Goal: Information Seeking & Learning: Learn about a topic

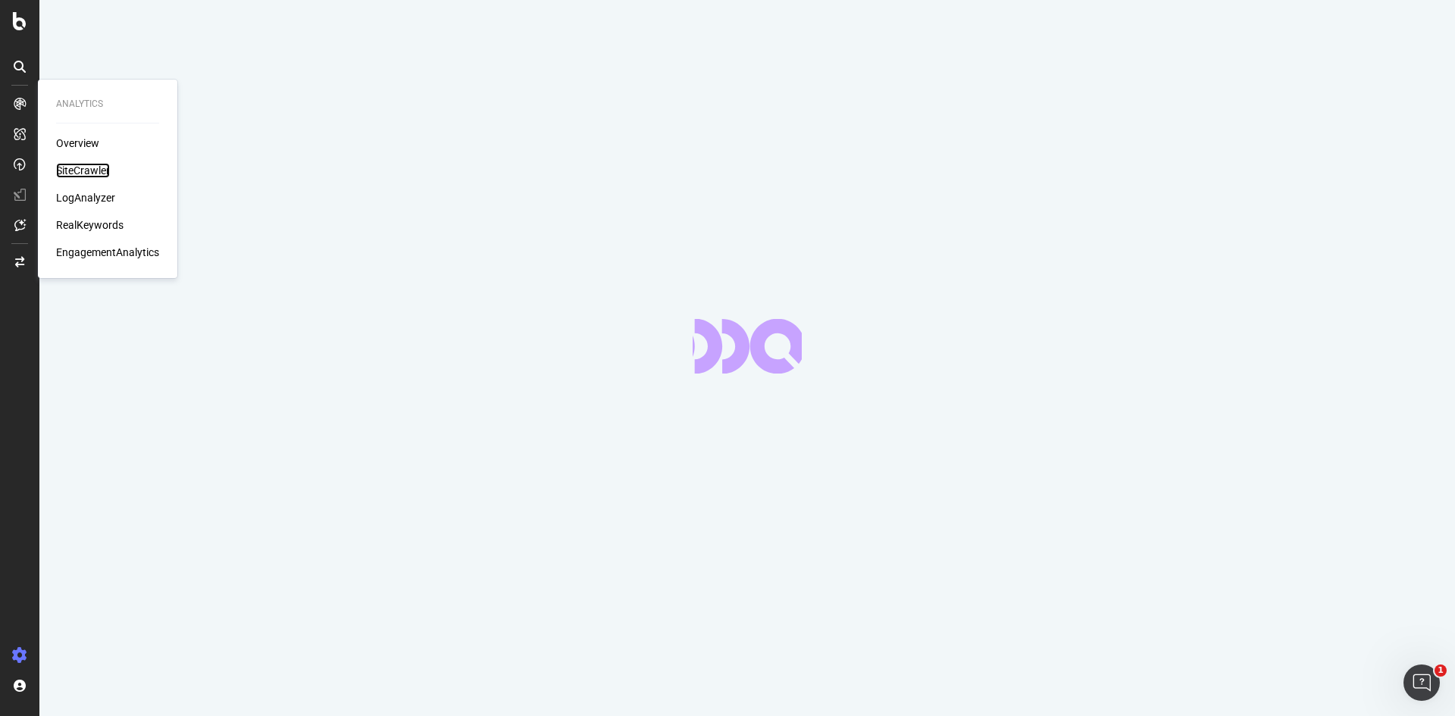
click at [85, 175] on div "SiteCrawler" at bounding box center [83, 170] width 54 height 15
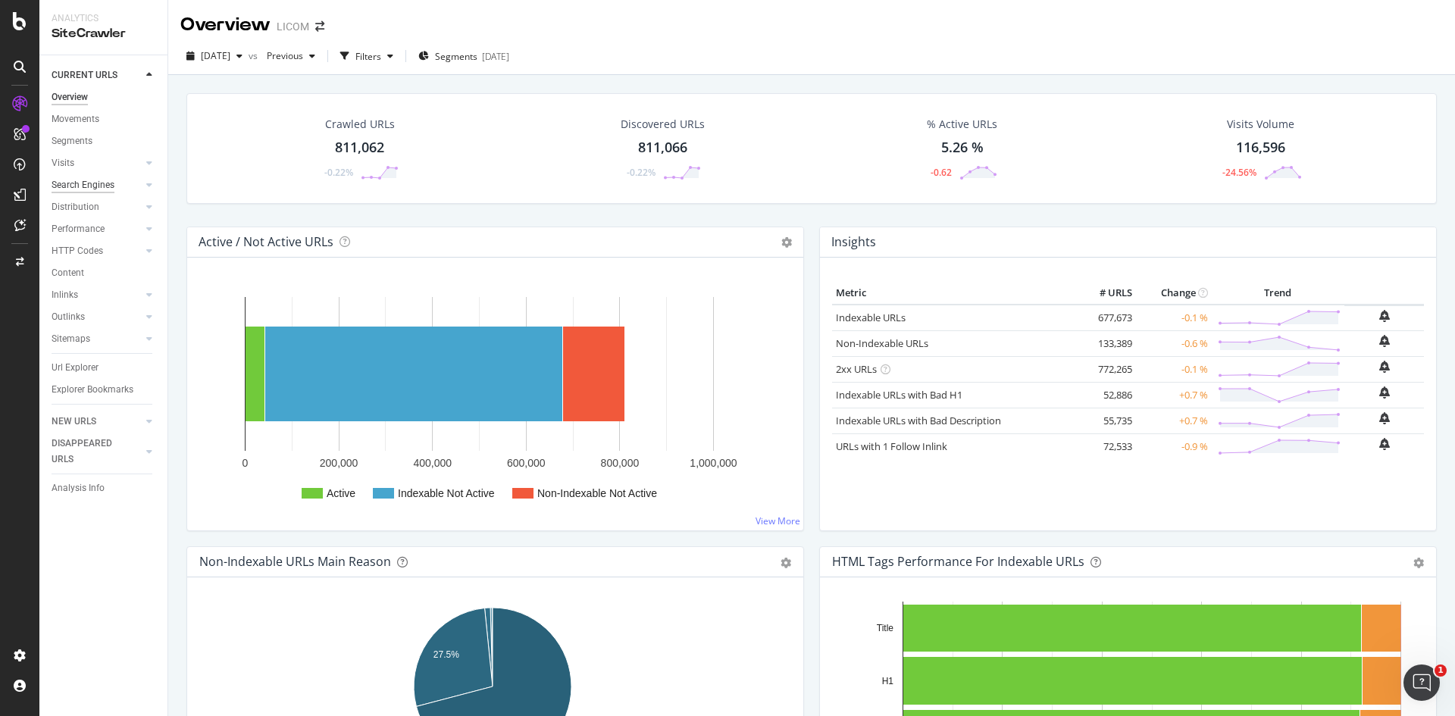
click at [91, 186] on div "Search Engines" at bounding box center [83, 185] width 63 height 16
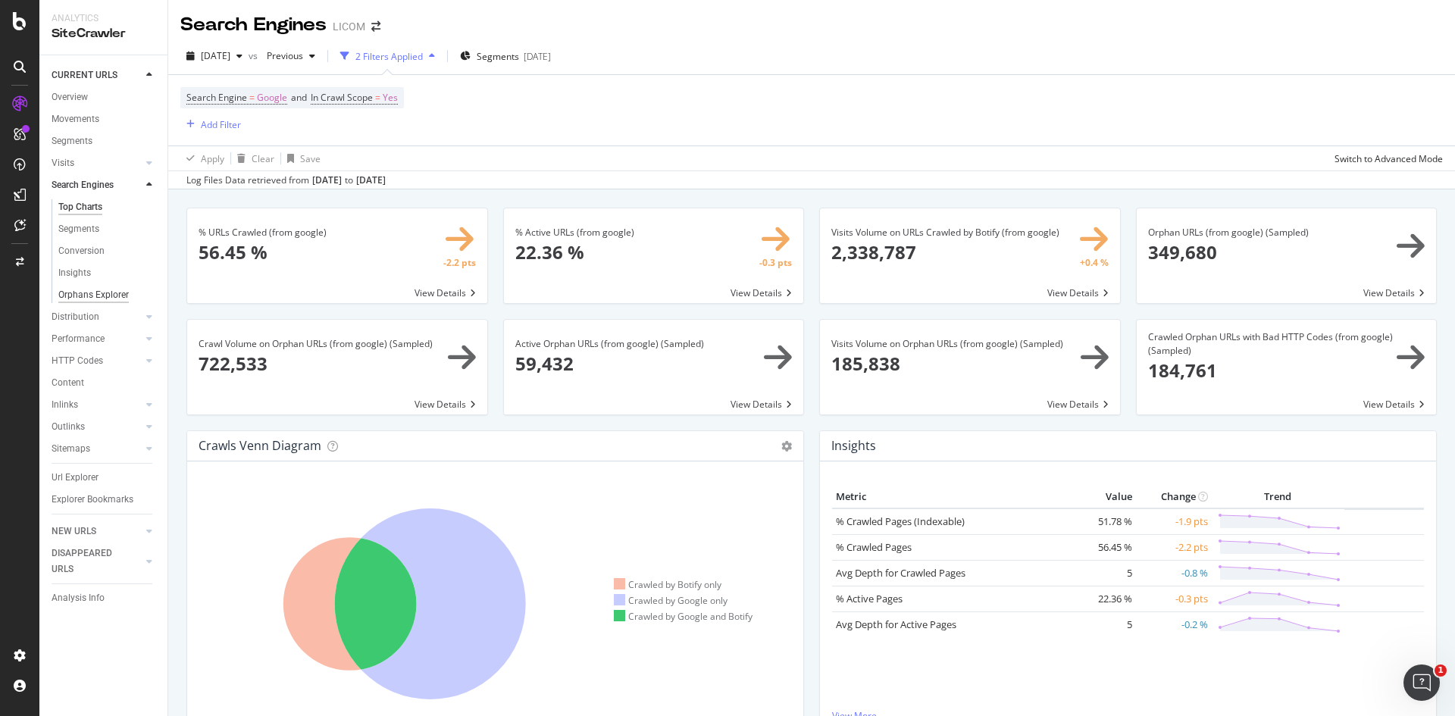
click at [108, 295] on div "Orphans Explorer" at bounding box center [93, 295] width 70 height 16
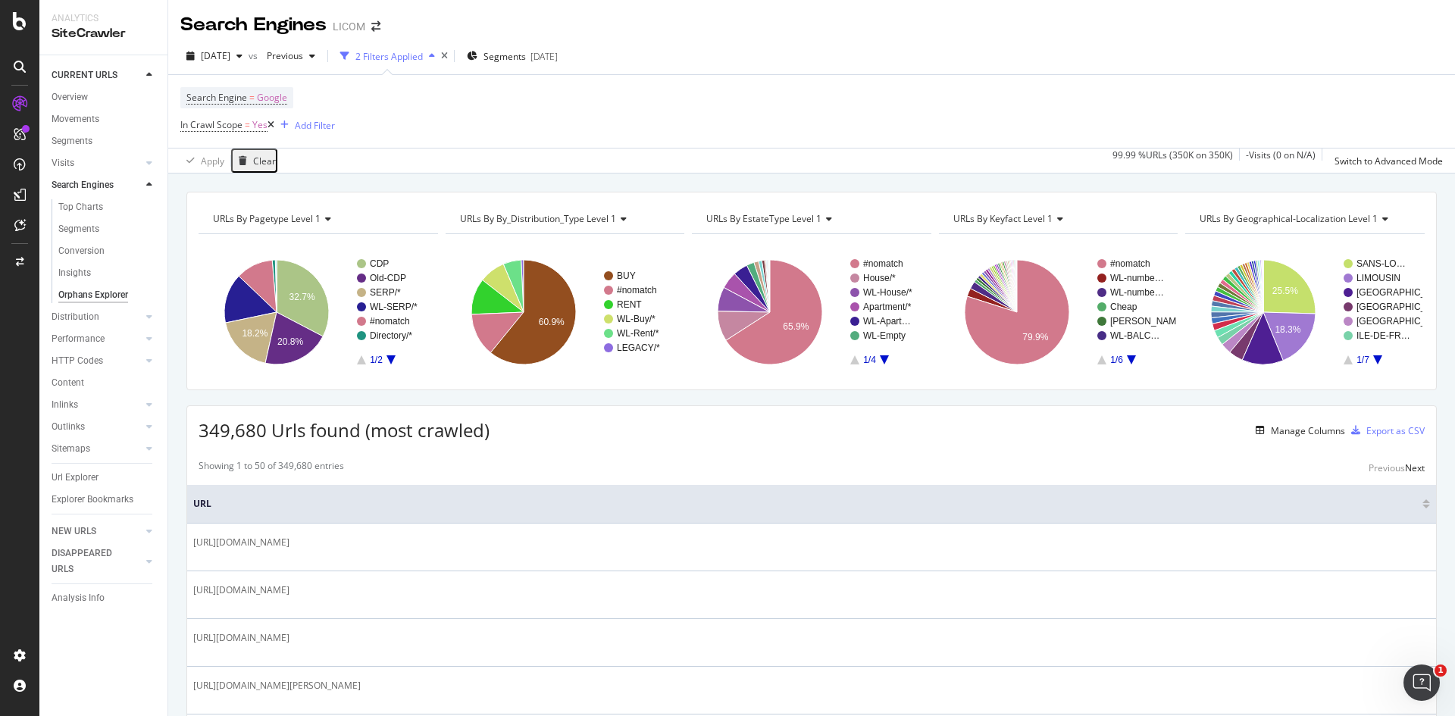
click at [396, 305] on text "WL-SERP/*" at bounding box center [394, 307] width 48 height 11
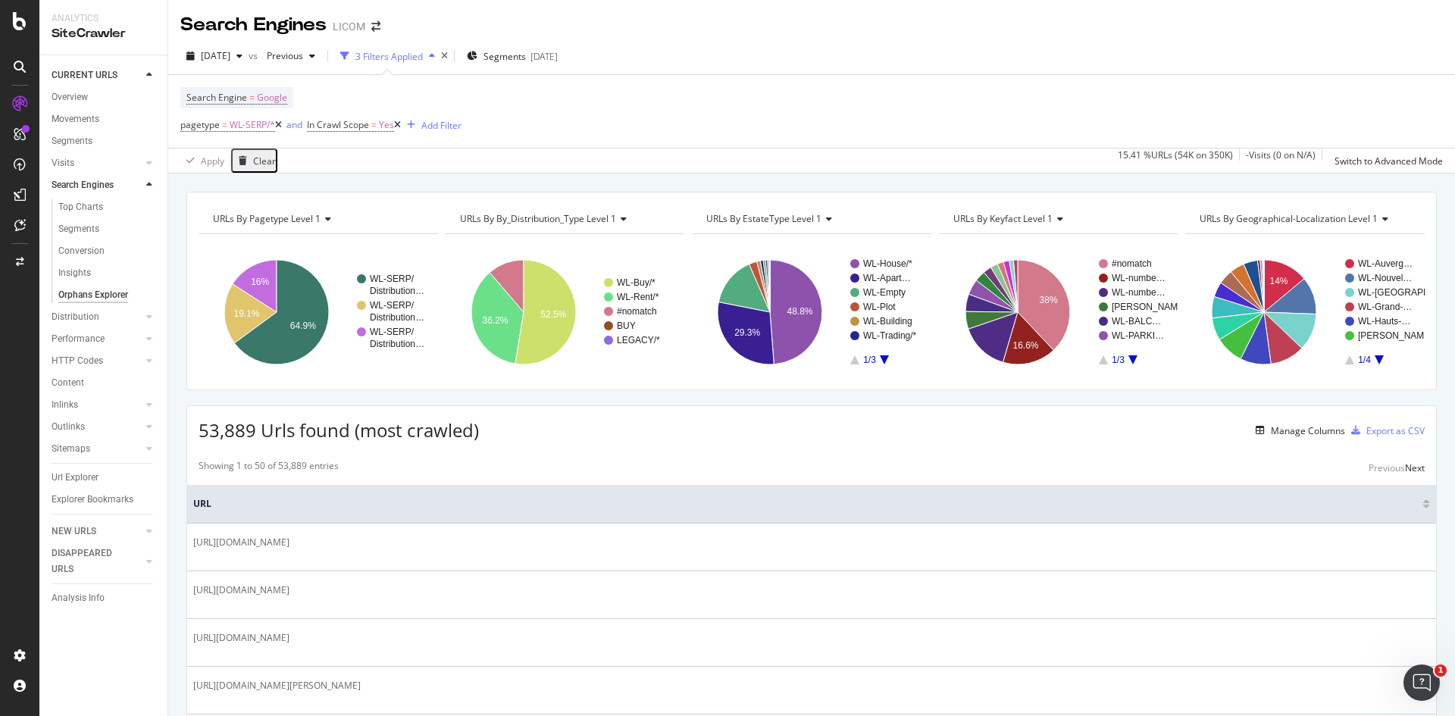
click at [880, 360] on icon "A chart." at bounding box center [884, 359] width 9 height 9
click at [853, 361] on icon "A chart." at bounding box center [854, 359] width 9 height 9
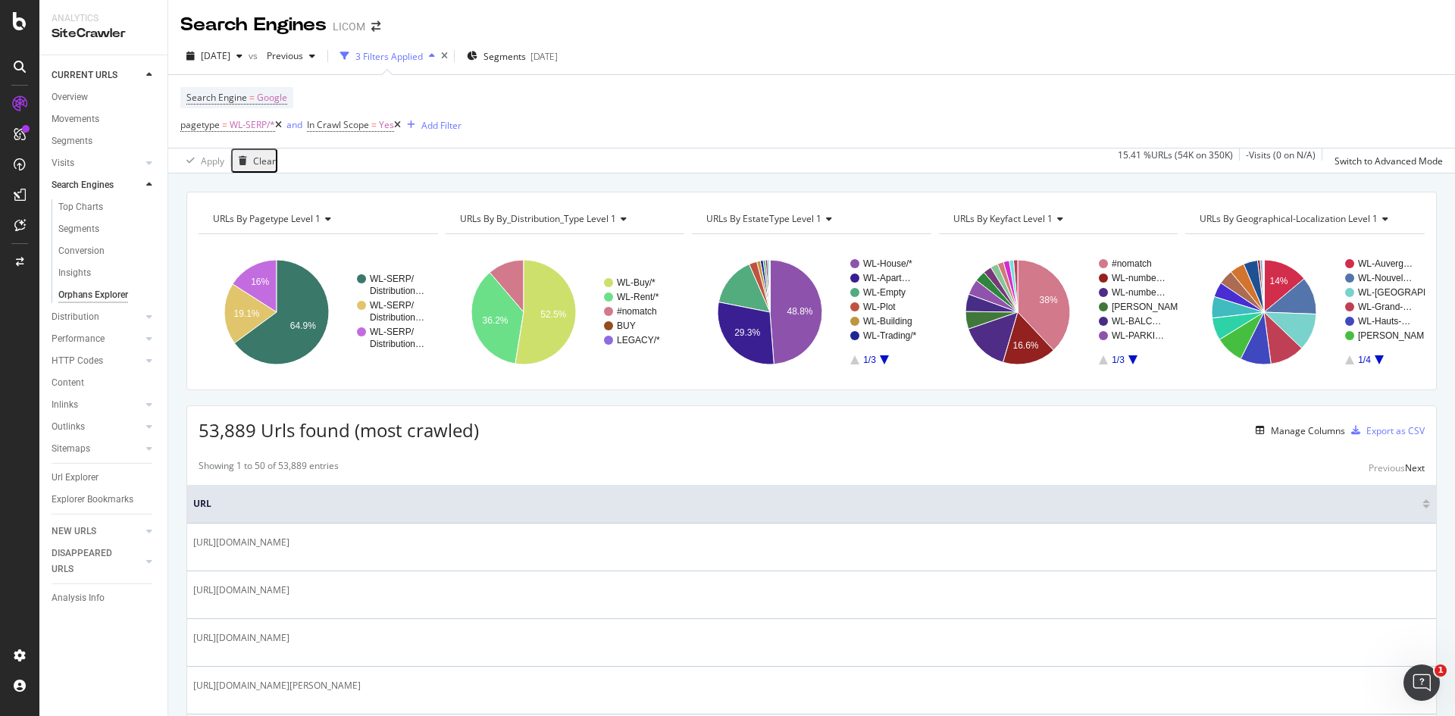
click at [1129, 358] on icon "A chart." at bounding box center [1133, 359] width 9 height 9
click at [1099, 362] on icon "A chart." at bounding box center [1103, 359] width 9 height 9
click at [462, 124] on div "Add Filter" at bounding box center [441, 125] width 40 height 13
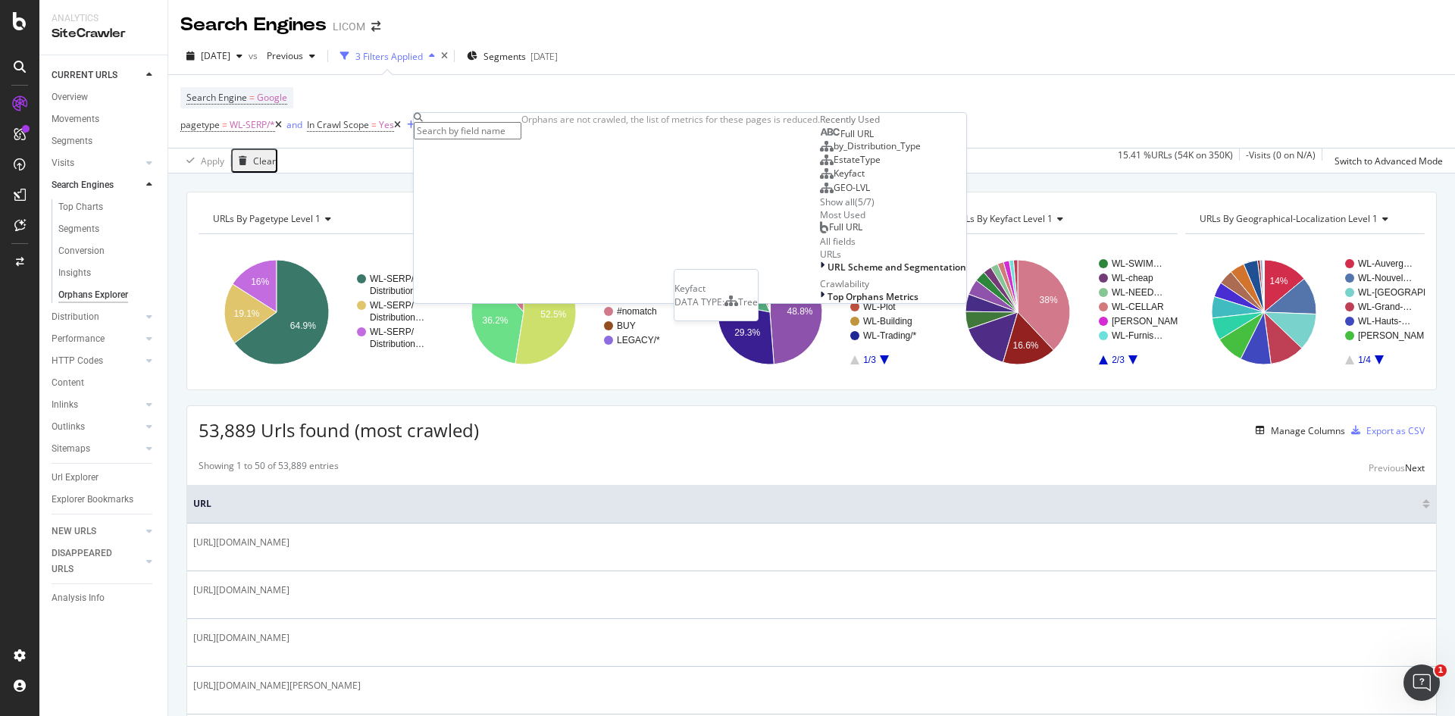
click at [834, 180] on span "Keyfact" at bounding box center [849, 173] width 31 height 13
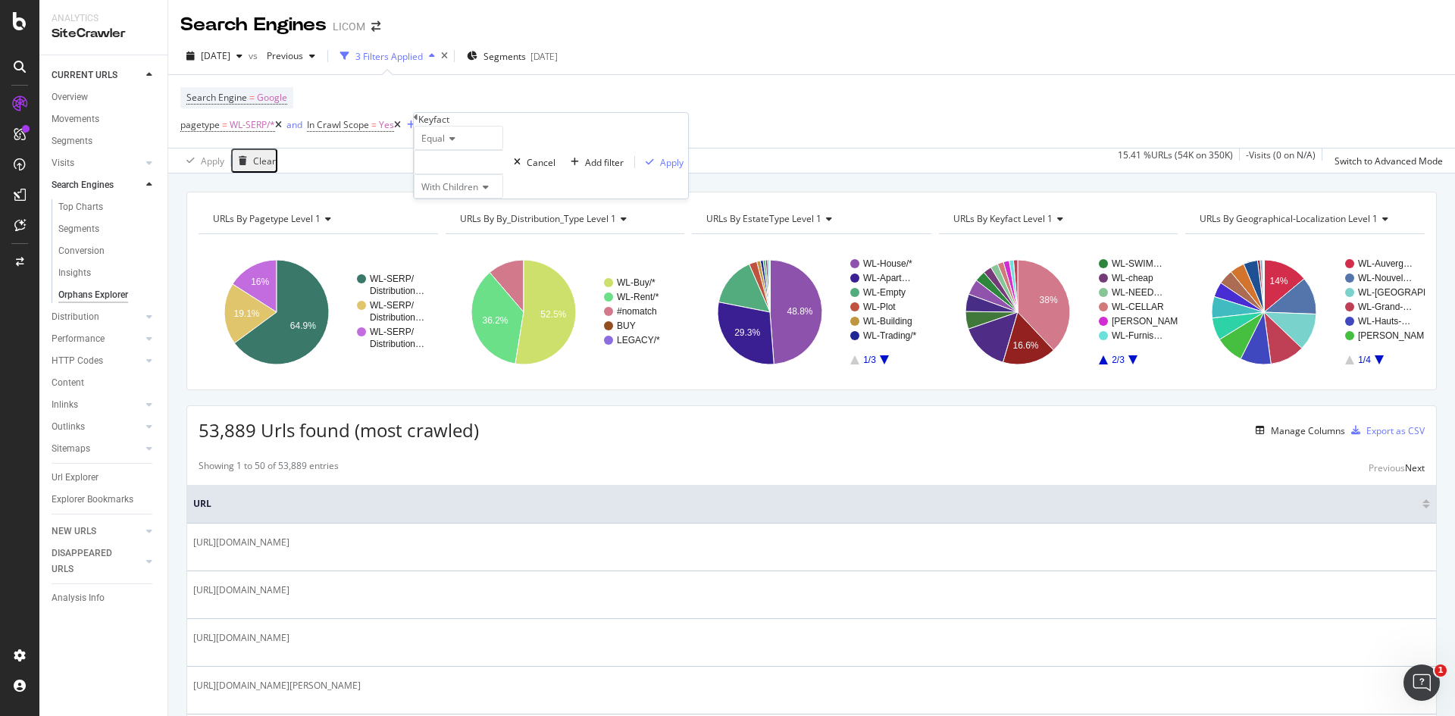
click at [445, 145] on span "Equal" at bounding box center [432, 138] width 23 height 13
click at [459, 180] on span "Not Equal" at bounding box center [438, 174] width 41 height 13
click at [453, 174] on div at bounding box center [458, 162] width 89 height 24
click at [496, 666] on span "WL-REDUCED_MOBILITY" at bounding box center [467, 679] width 87 height 26
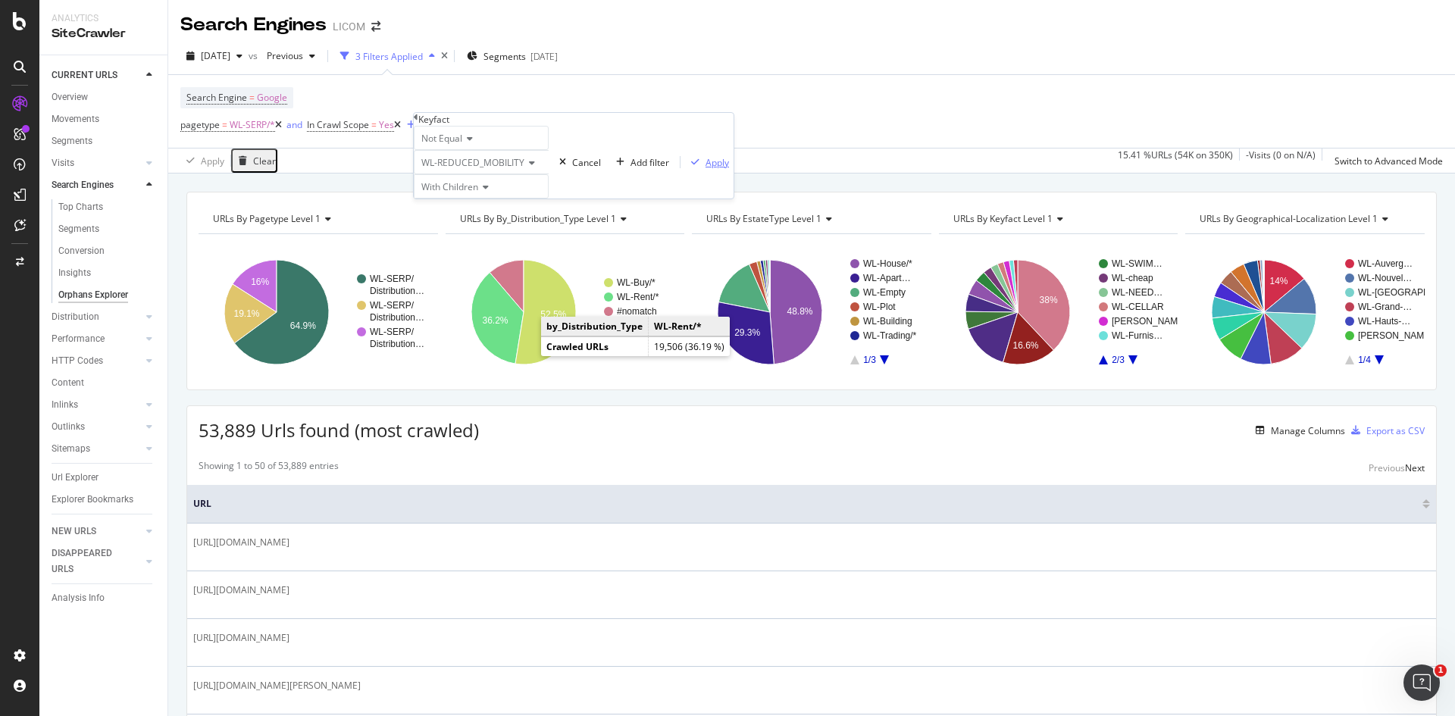
click at [706, 169] on div "Apply" at bounding box center [717, 162] width 23 height 13
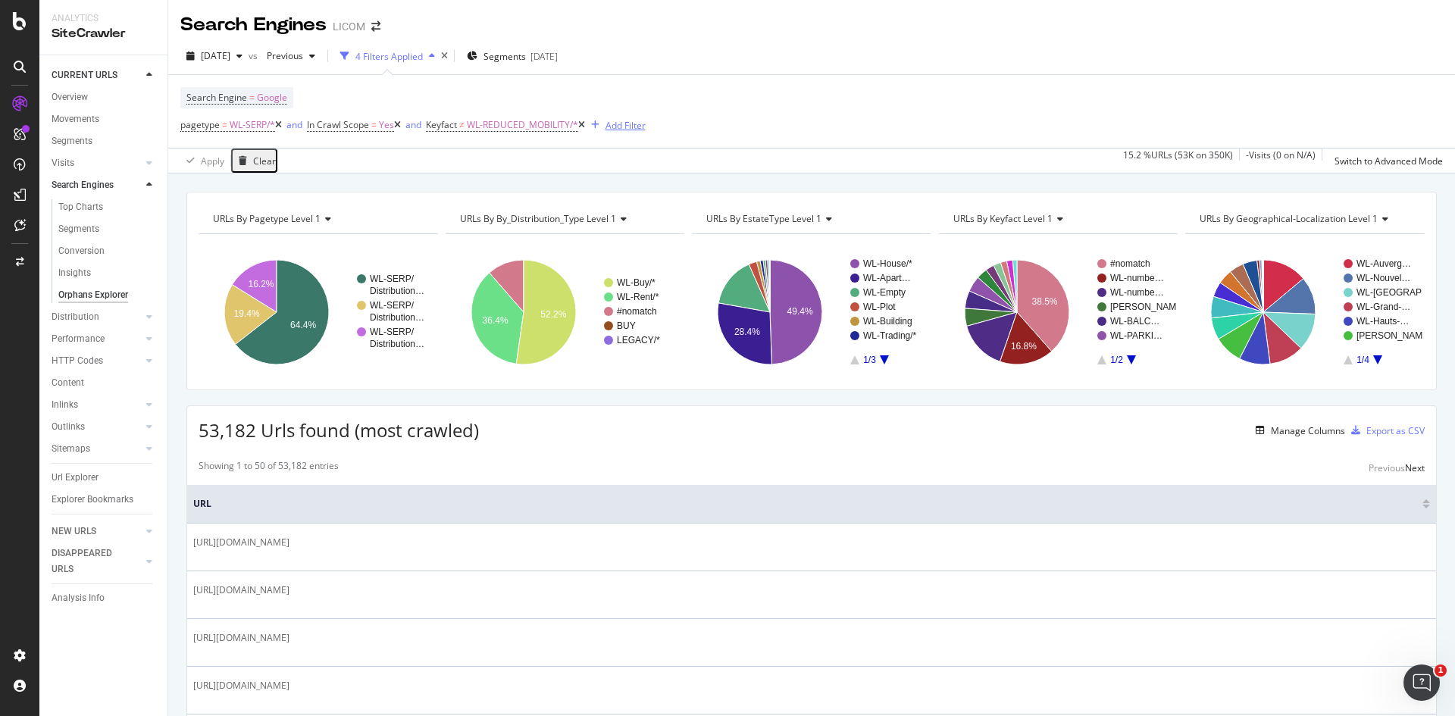
click at [630, 126] on div "Add Filter" at bounding box center [626, 125] width 40 height 13
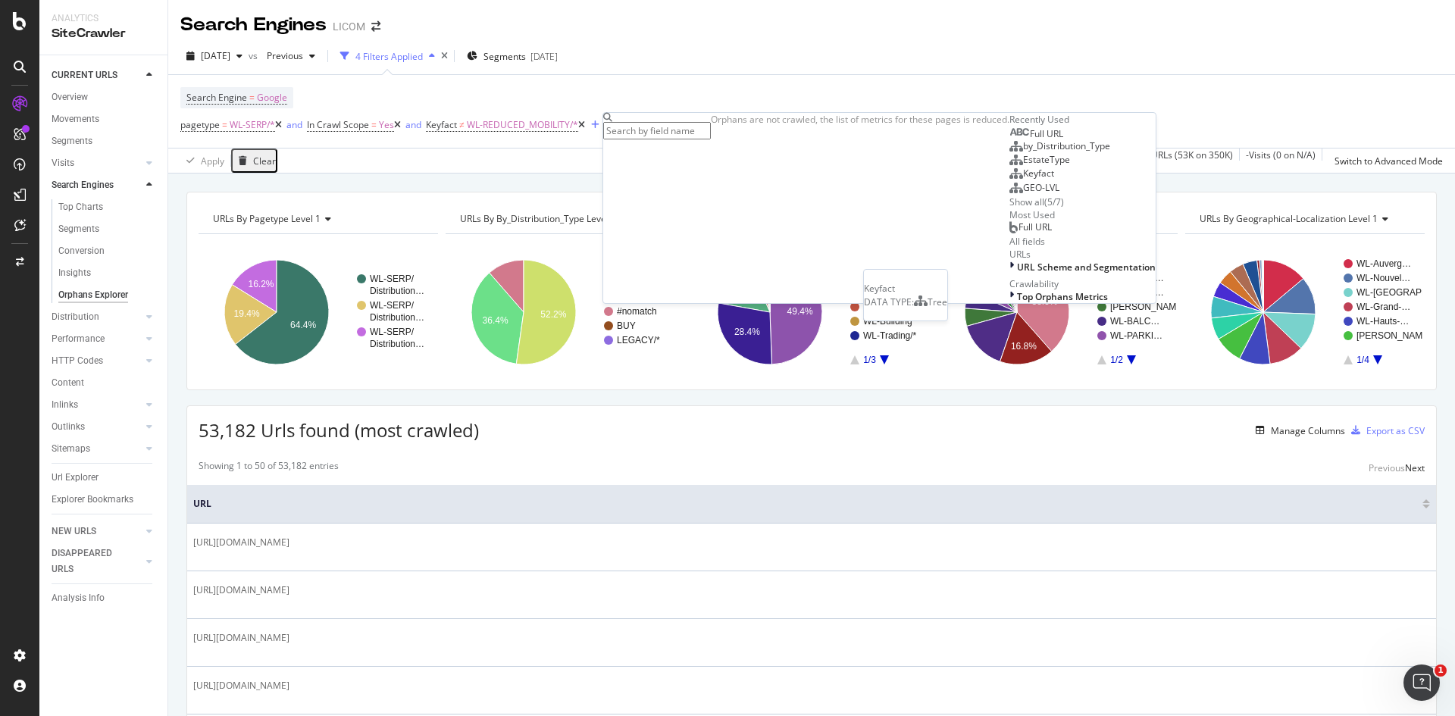
click at [1010, 180] on div "Keyfact" at bounding box center [1032, 174] width 45 height 12
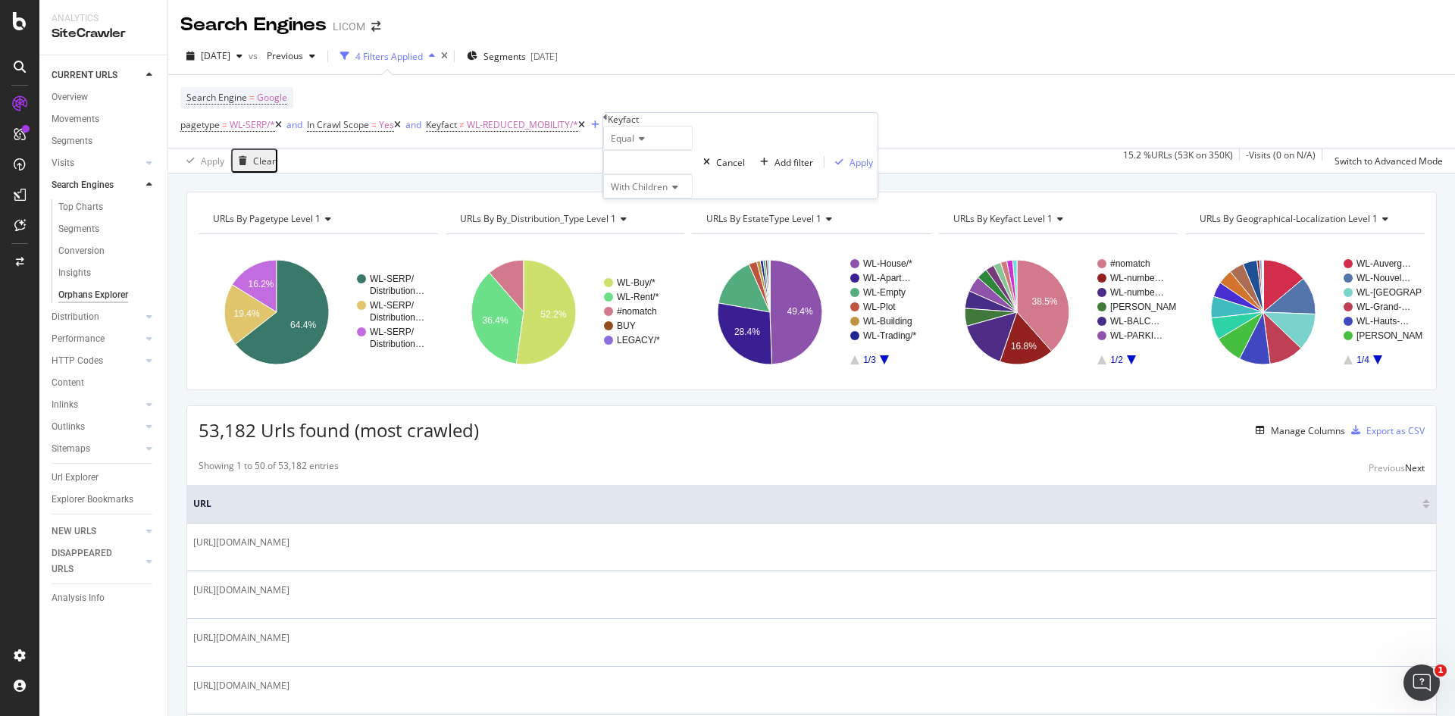
click at [629, 145] on span "Equal" at bounding box center [622, 138] width 23 height 13
click at [643, 180] on span "Not Equal" at bounding box center [628, 174] width 41 height 13
click at [627, 174] on div at bounding box center [647, 162] width 89 height 24
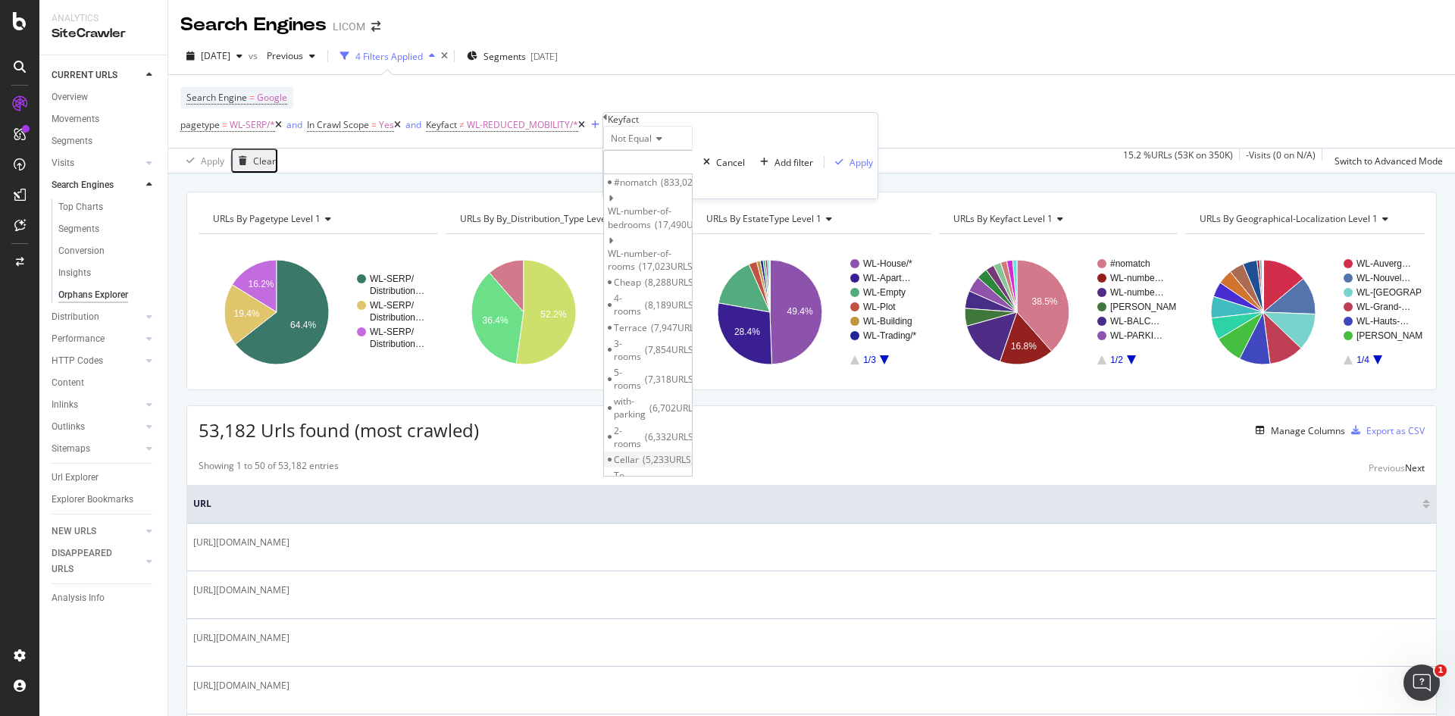
scroll to position [418, 0]
click at [658, 608] on span "WL-ELEVATOR" at bounding box center [636, 621] width 44 height 26
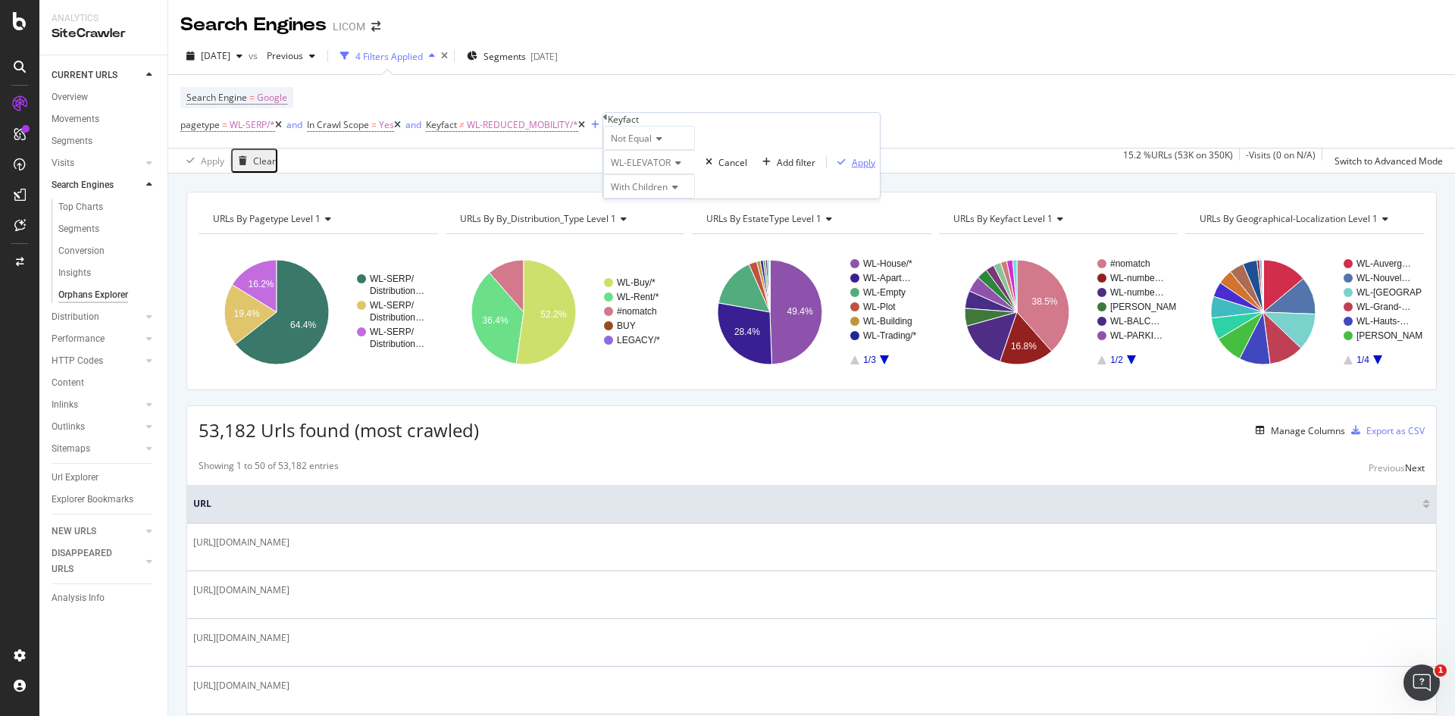
click at [852, 169] on div "Apply" at bounding box center [863, 162] width 23 height 13
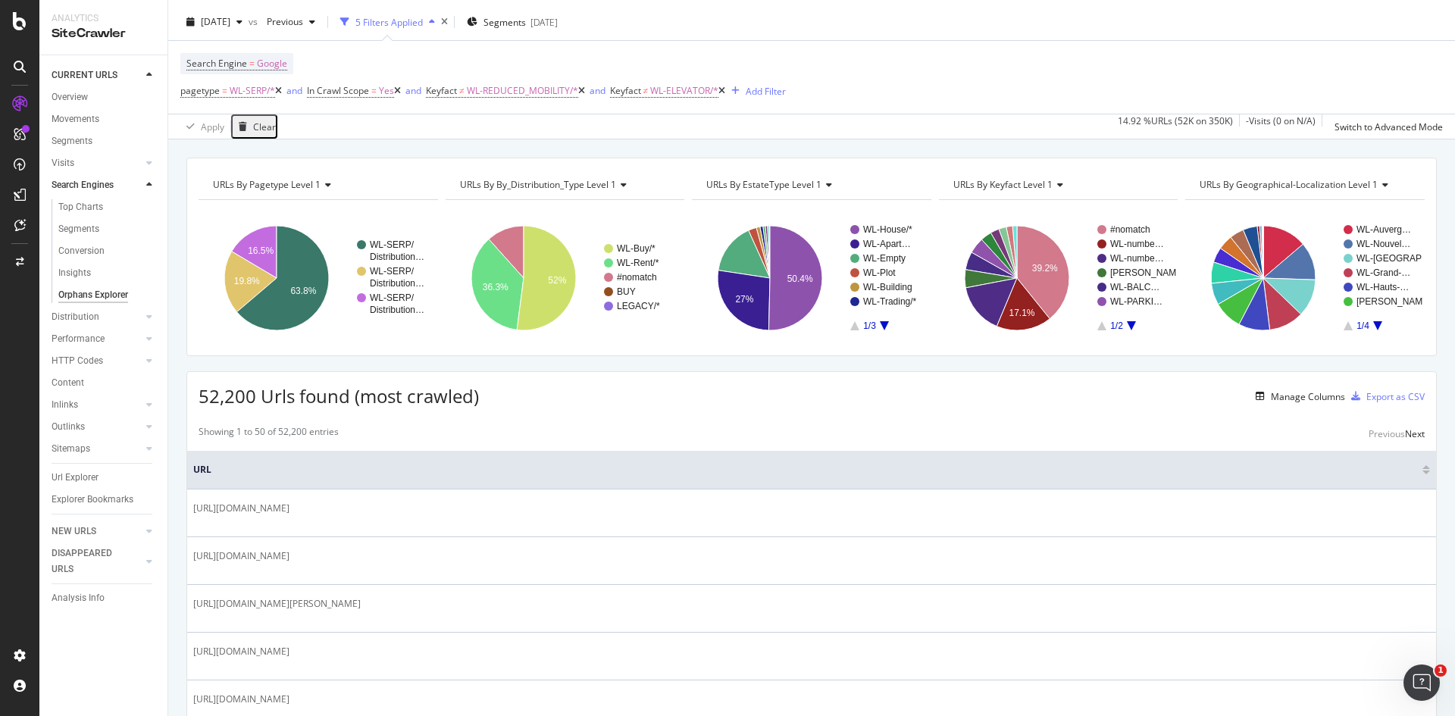
scroll to position [35, 0]
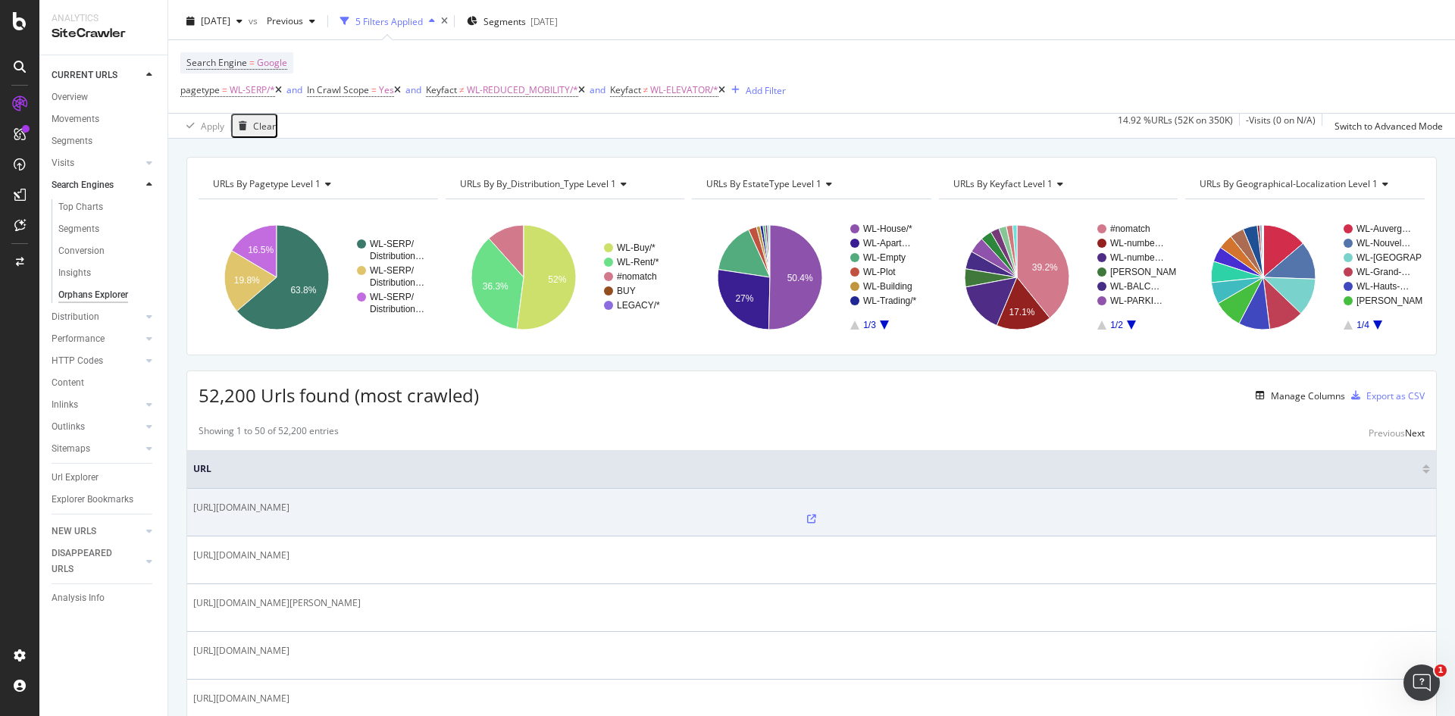
click at [807, 515] on icon at bounding box center [811, 519] width 9 height 9
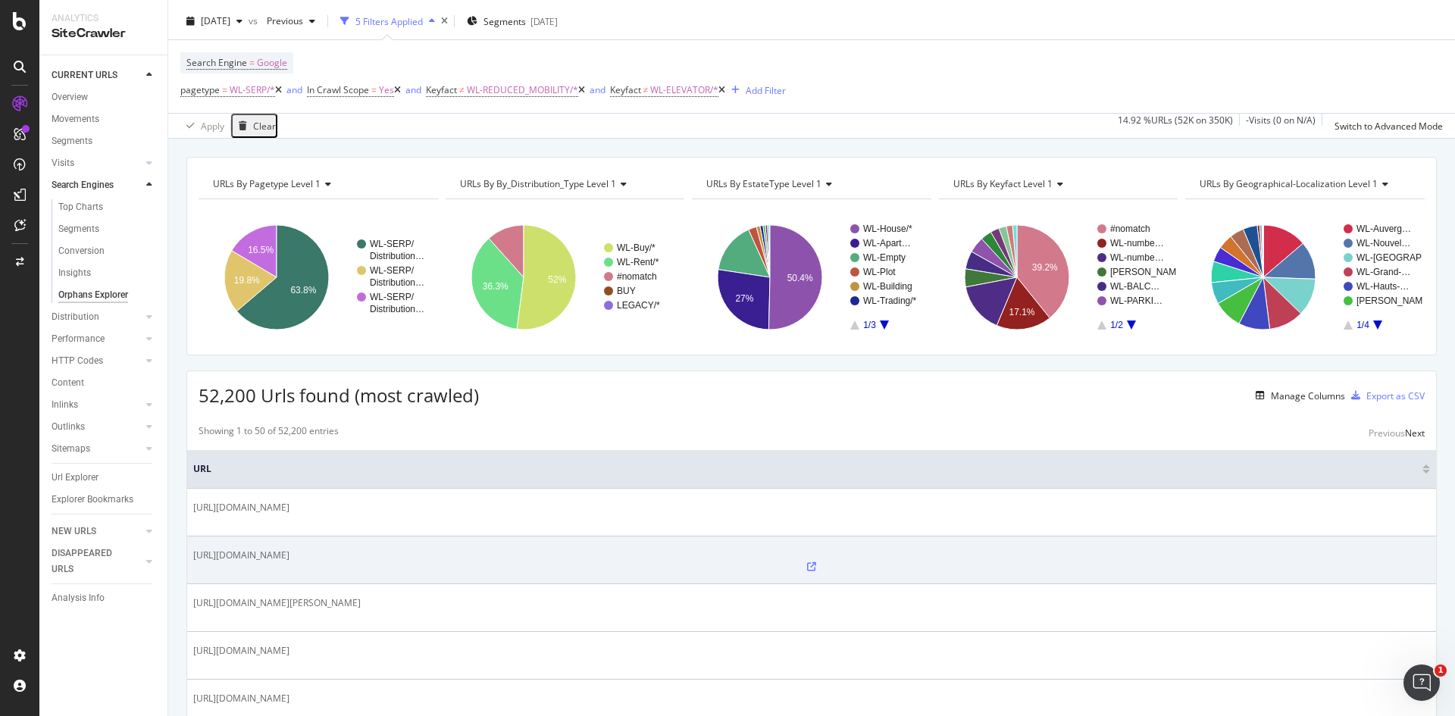
scroll to position [226, 0]
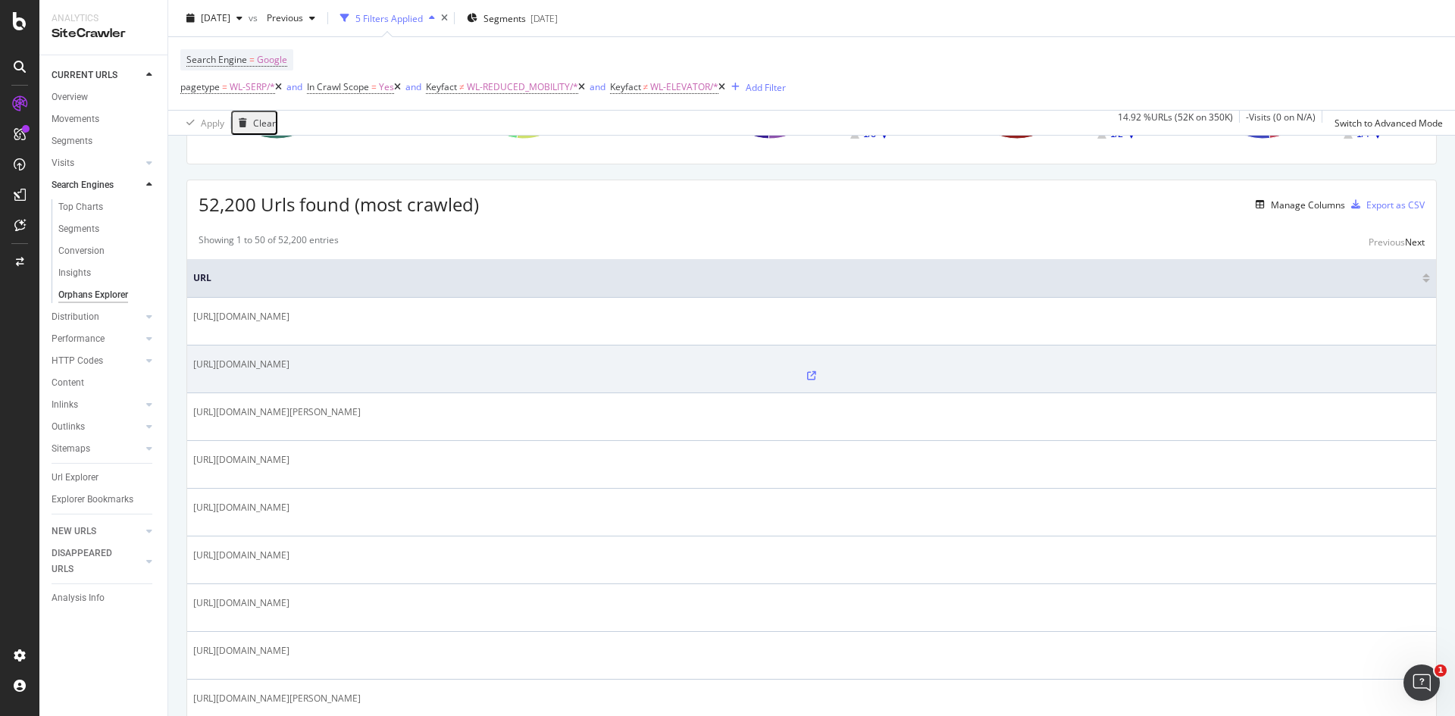
click at [807, 371] on icon at bounding box center [811, 375] width 9 height 9
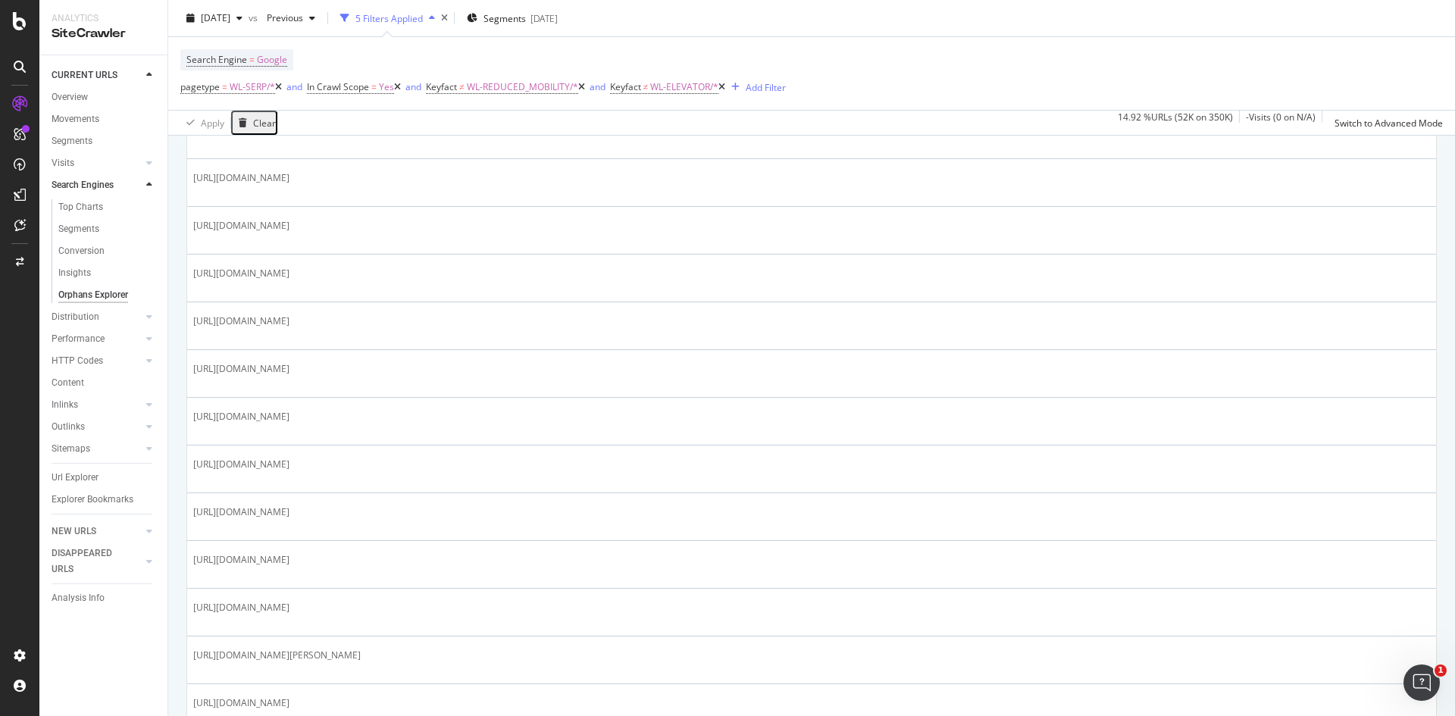
scroll to position [1903, 0]
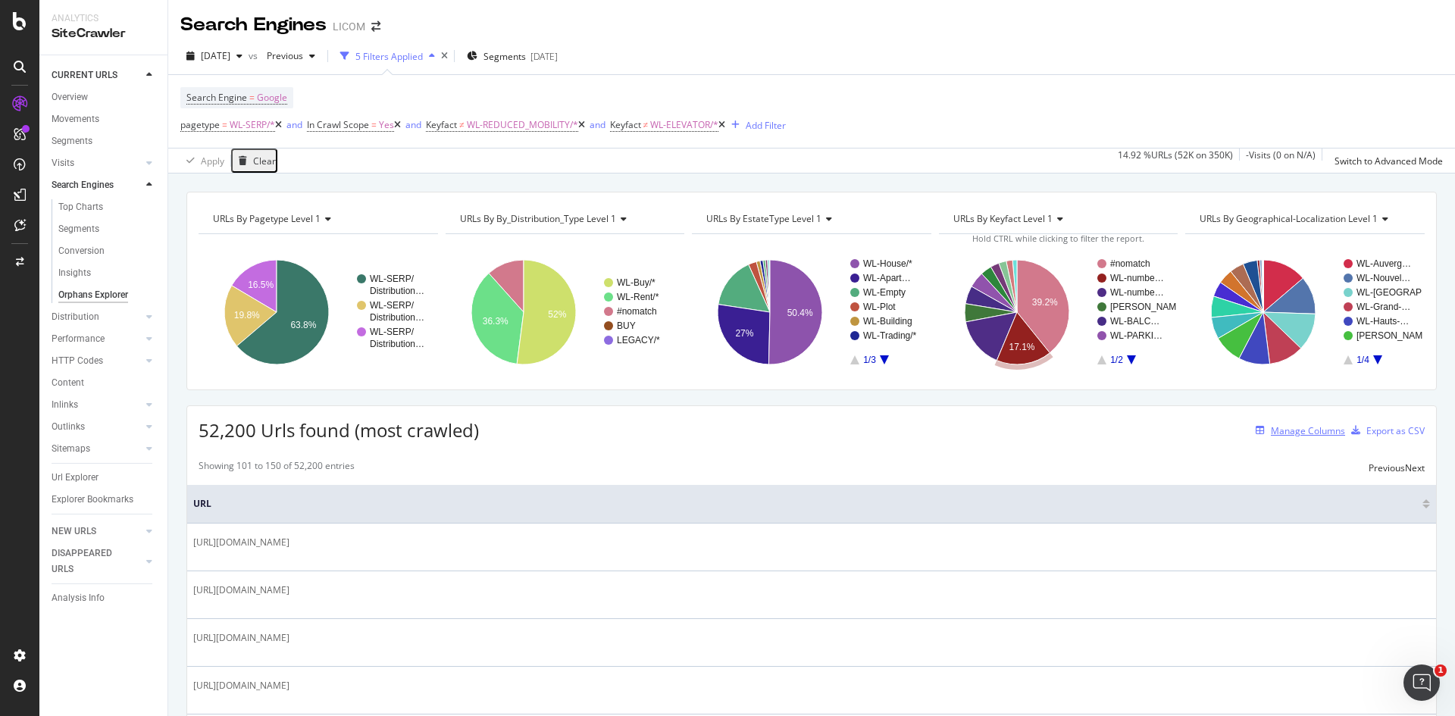
click at [1271, 426] on div "Manage Columns" at bounding box center [1308, 430] width 74 height 13
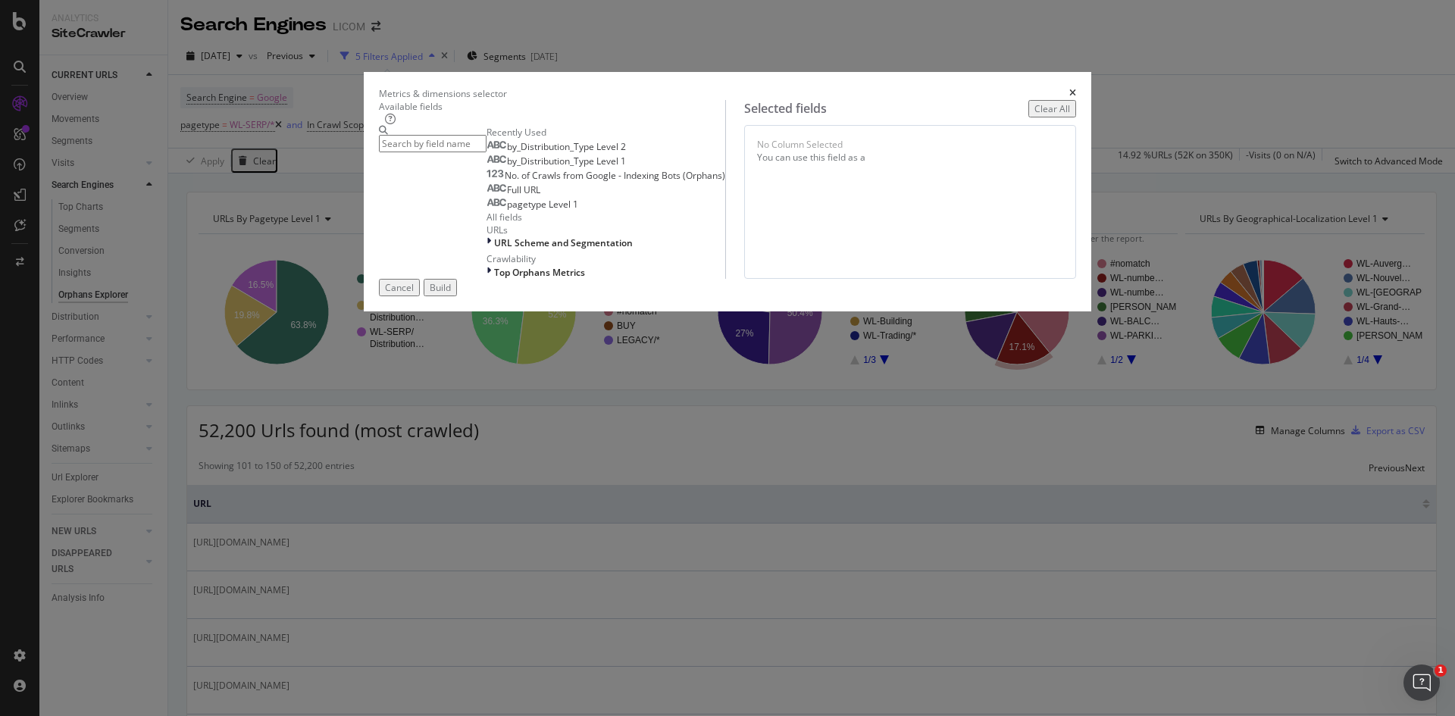
click at [1051, 87] on div "Metrics & dimensions selector" at bounding box center [727, 93] width 697 height 13
click at [1070, 89] on icon "times" at bounding box center [1073, 93] width 7 height 9
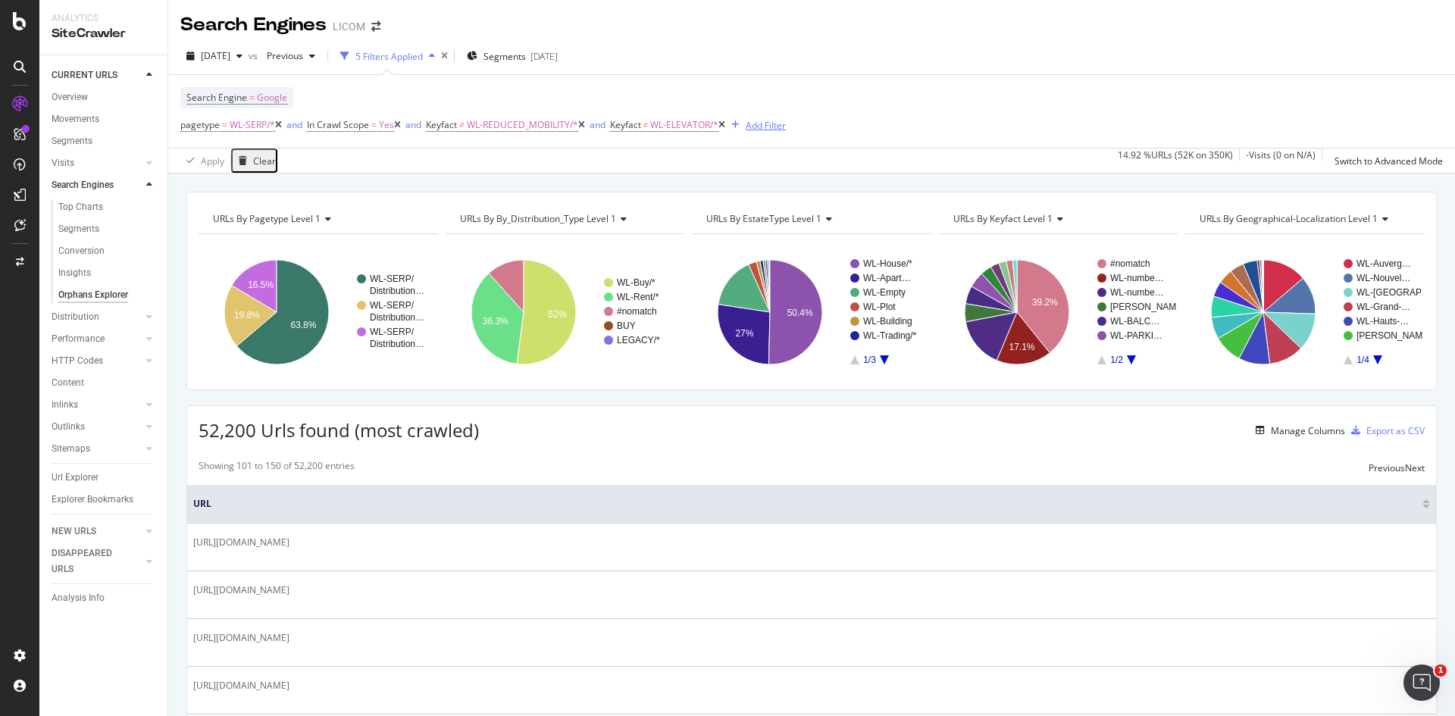
click at [781, 128] on div "Add Filter" at bounding box center [766, 125] width 40 height 13
click at [853, 80] on div "Search Engine = Google pagetype = WL-SERP/* and In Crawl Scope = Yes and Keyfac…" at bounding box center [811, 111] width 1263 height 73
click at [1271, 434] on div "Manage Columns" at bounding box center [1308, 430] width 74 height 13
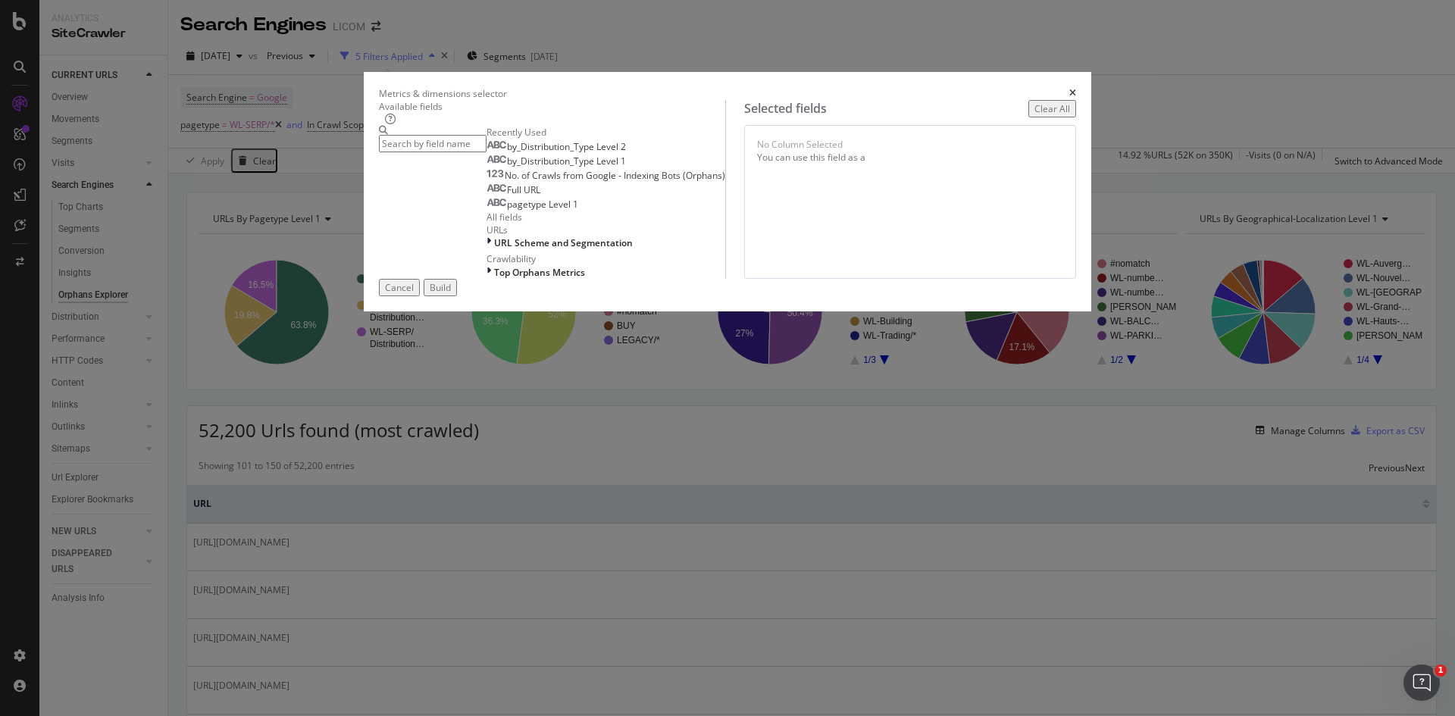
click at [1070, 90] on div "times" at bounding box center [1073, 93] width 7 height 13
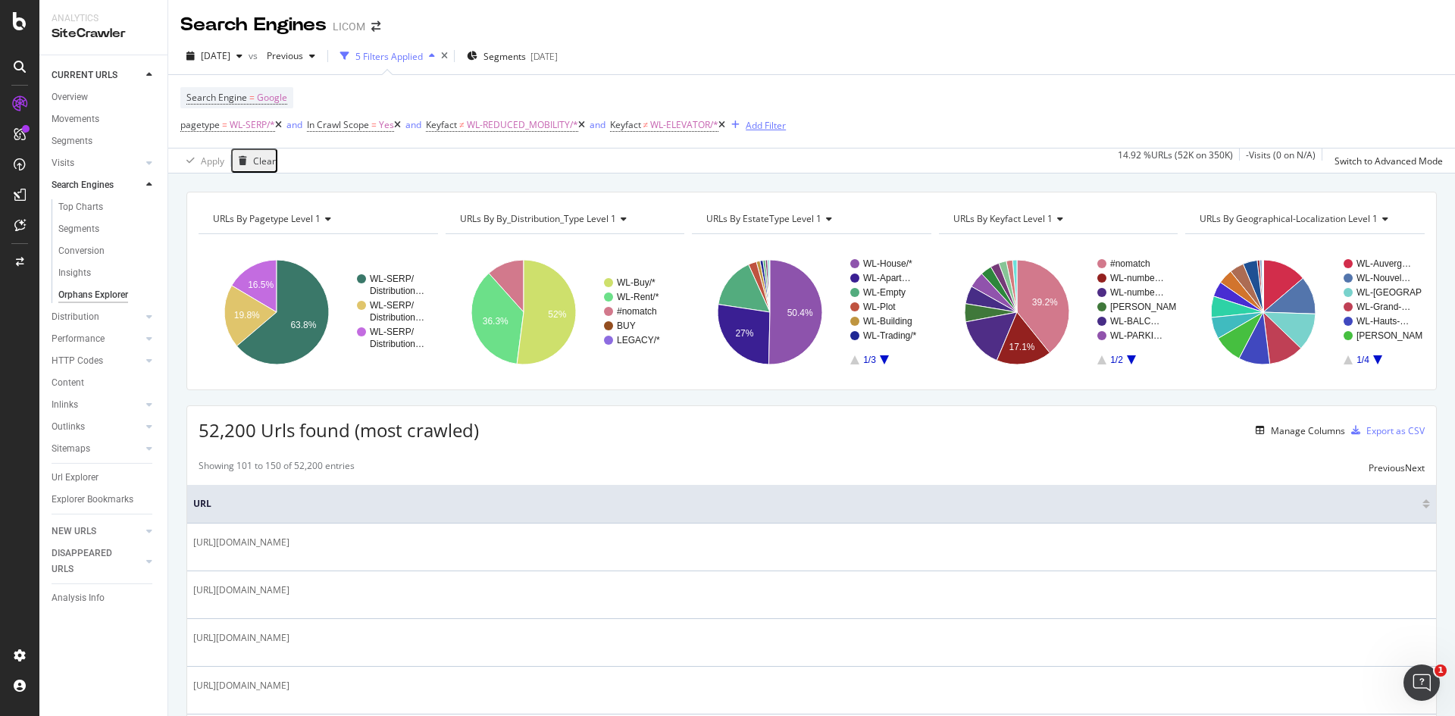
click at [785, 122] on div "Add Filter" at bounding box center [766, 125] width 40 height 13
type input "e"
type input "h"
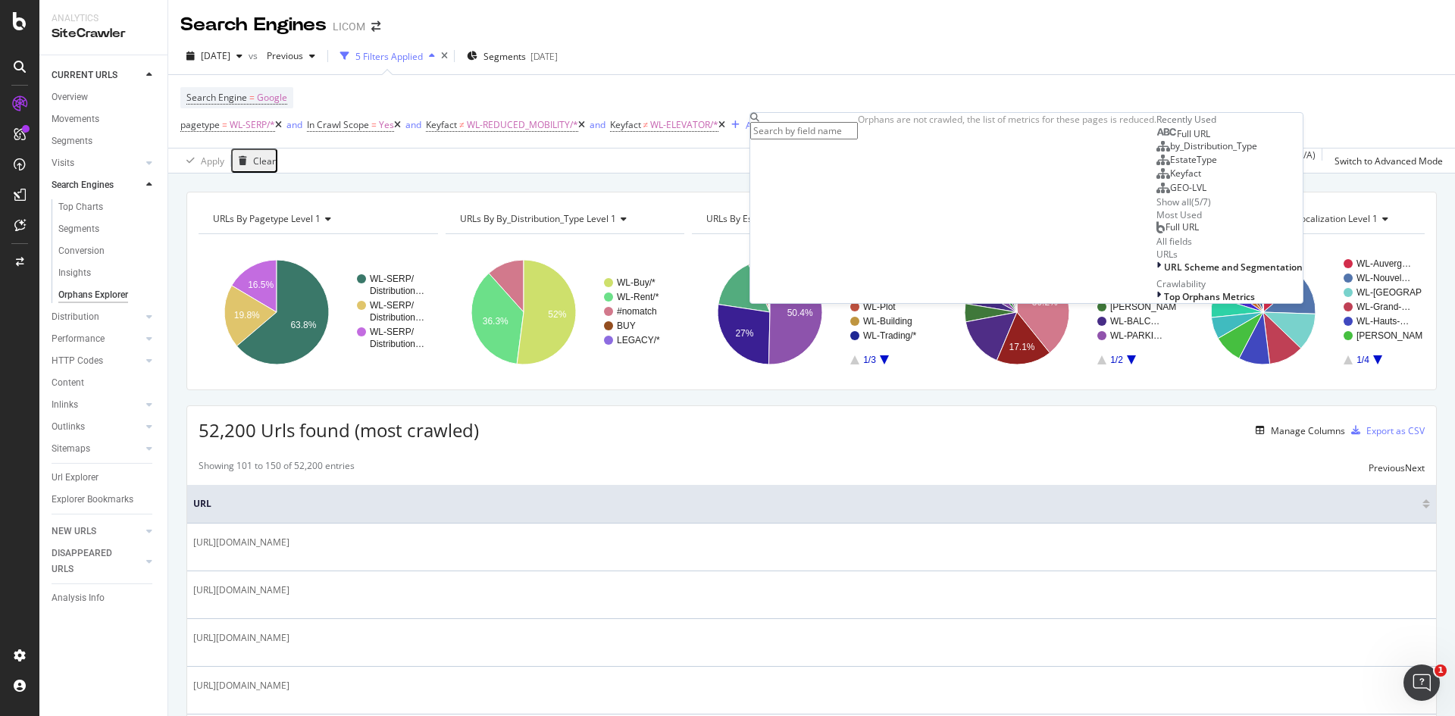
scroll to position [55, 0]
click at [1164, 274] on span "URL Scheme and Segmentation" at bounding box center [1233, 267] width 139 height 13
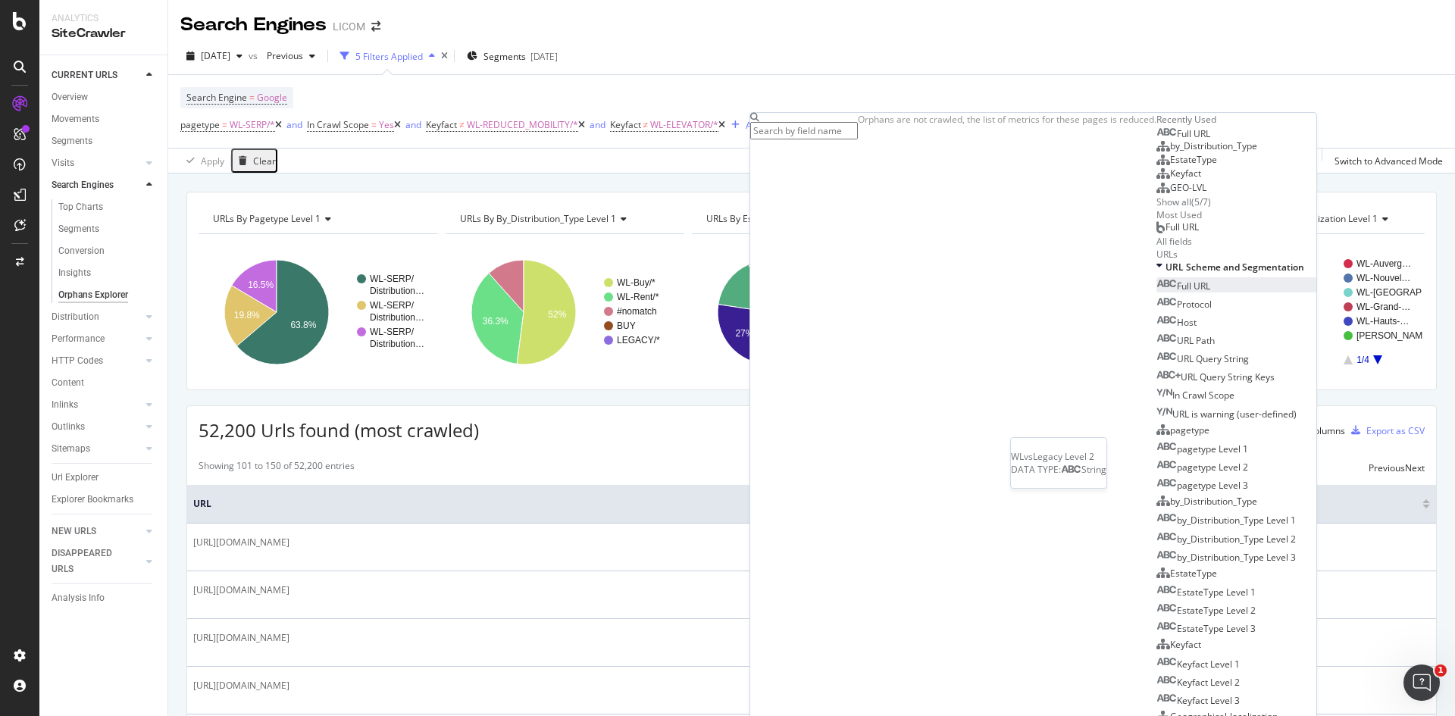
scroll to position [1017, 0]
click at [1100, 61] on div "2025 Sep. 12th vs Previous 5 Filters Applied Segments 2025-09-11" at bounding box center [811, 59] width 1287 height 30
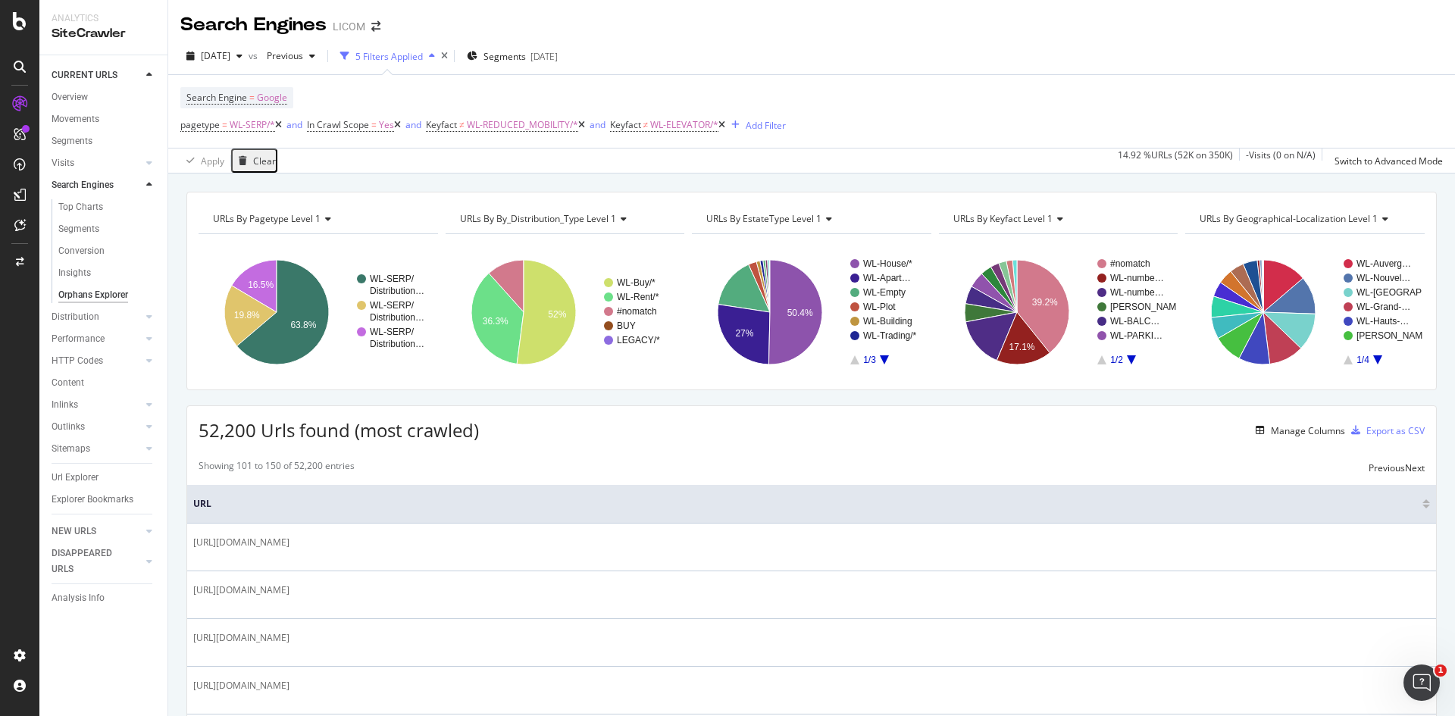
click at [966, 406] on div "52,200 Urls found (most crawled) Manage Columns Export as CSV" at bounding box center [811, 424] width 1249 height 37
click at [782, 124] on div "Add Filter" at bounding box center [766, 125] width 40 height 13
click at [938, 67] on div "2025 Sep. 12th vs Previous 5 Filters Applied Segments 2025-09-11" at bounding box center [811, 59] width 1287 height 30
click at [1271, 428] on div "Manage Columns" at bounding box center [1308, 430] width 74 height 13
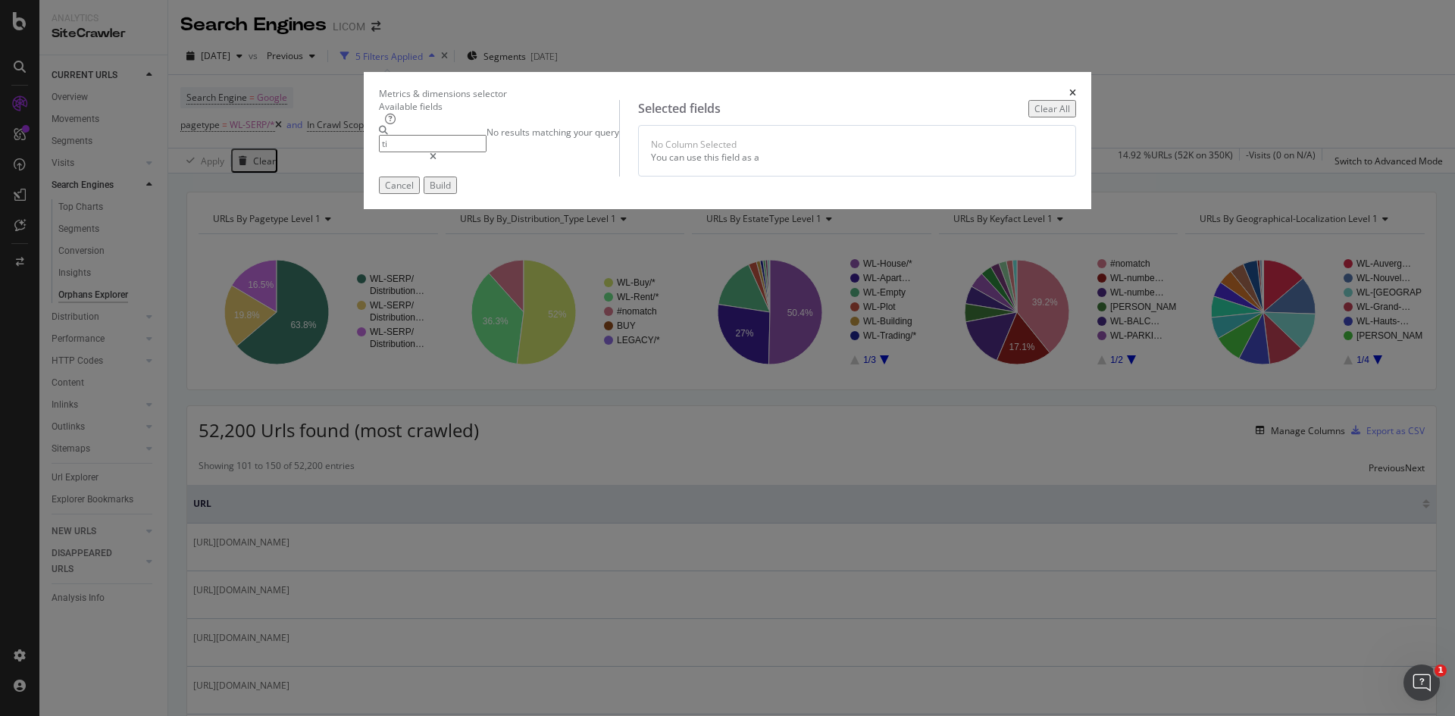
type input "t"
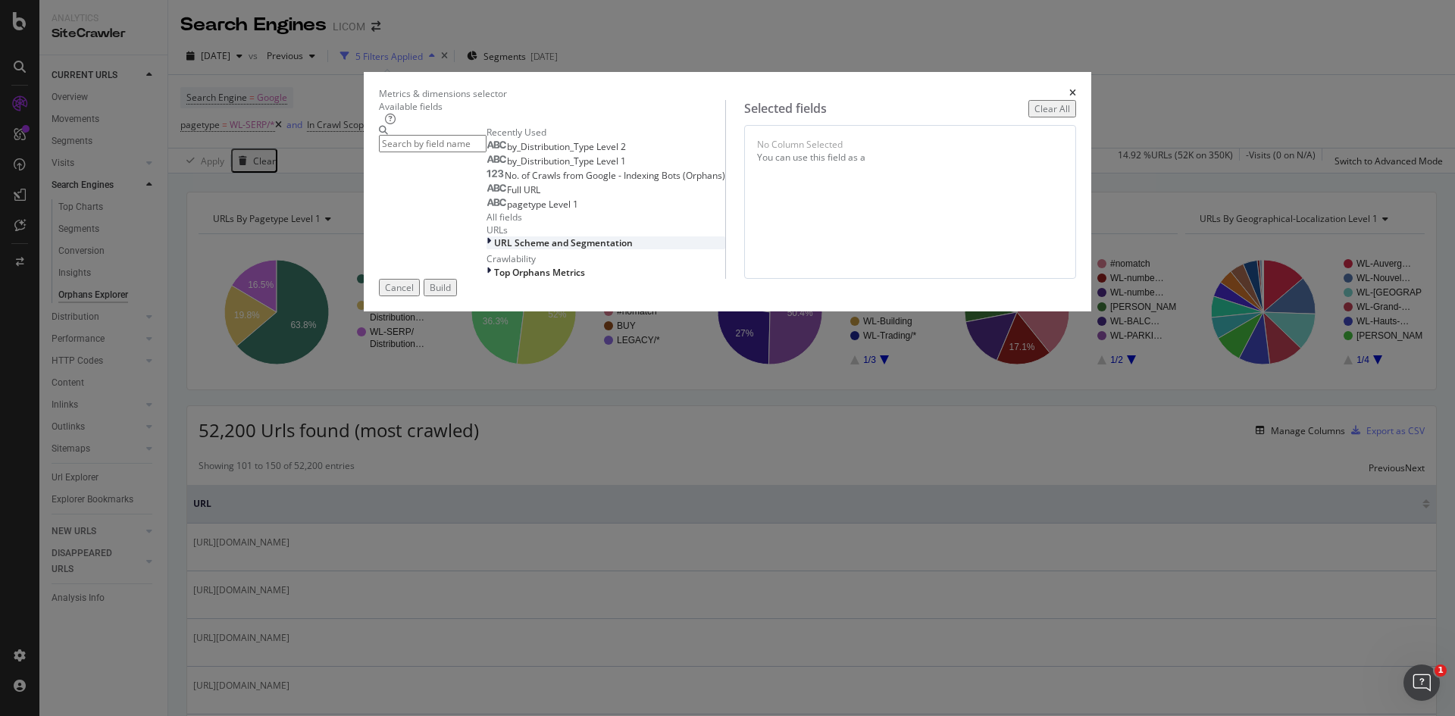
click at [494, 249] on span "URL Scheme and Segmentation" at bounding box center [563, 242] width 139 height 13
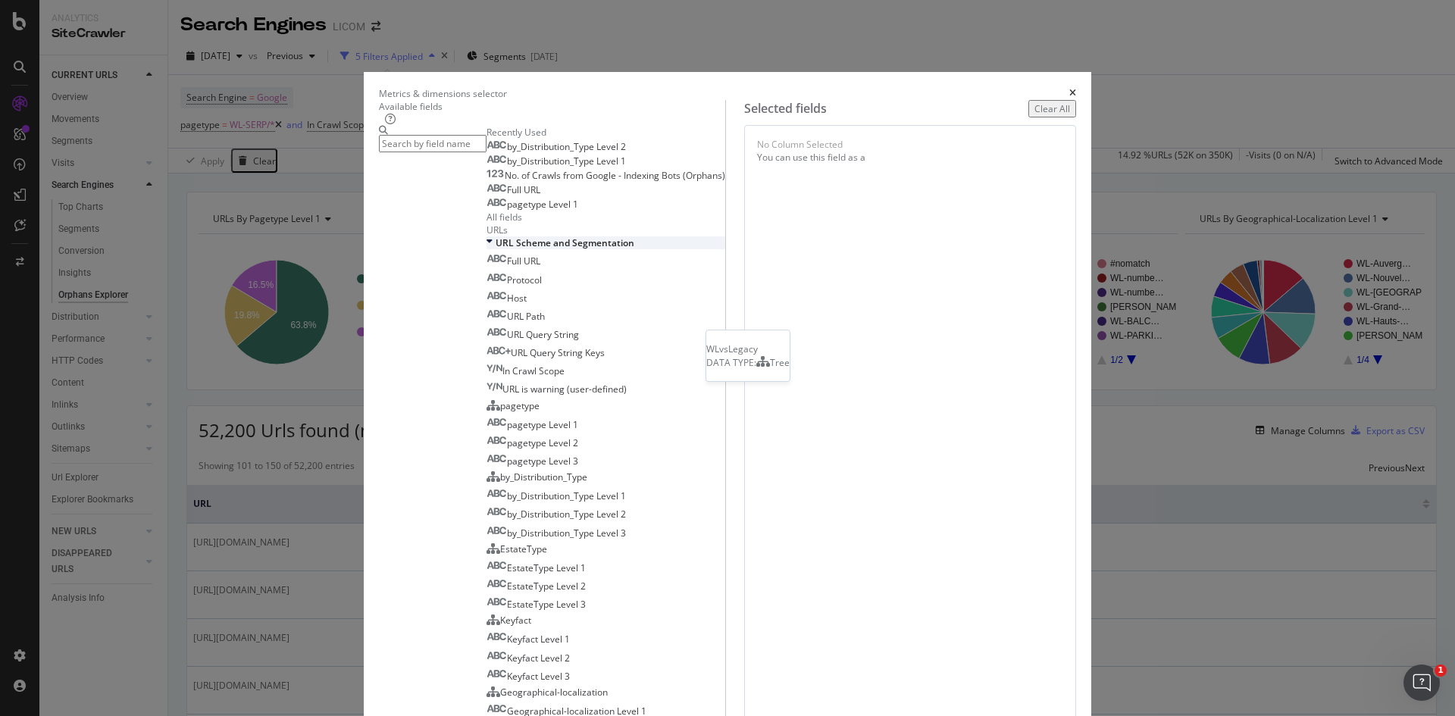
scroll to position [836, 0]
click at [1070, 89] on icon "times" at bounding box center [1073, 93] width 7 height 9
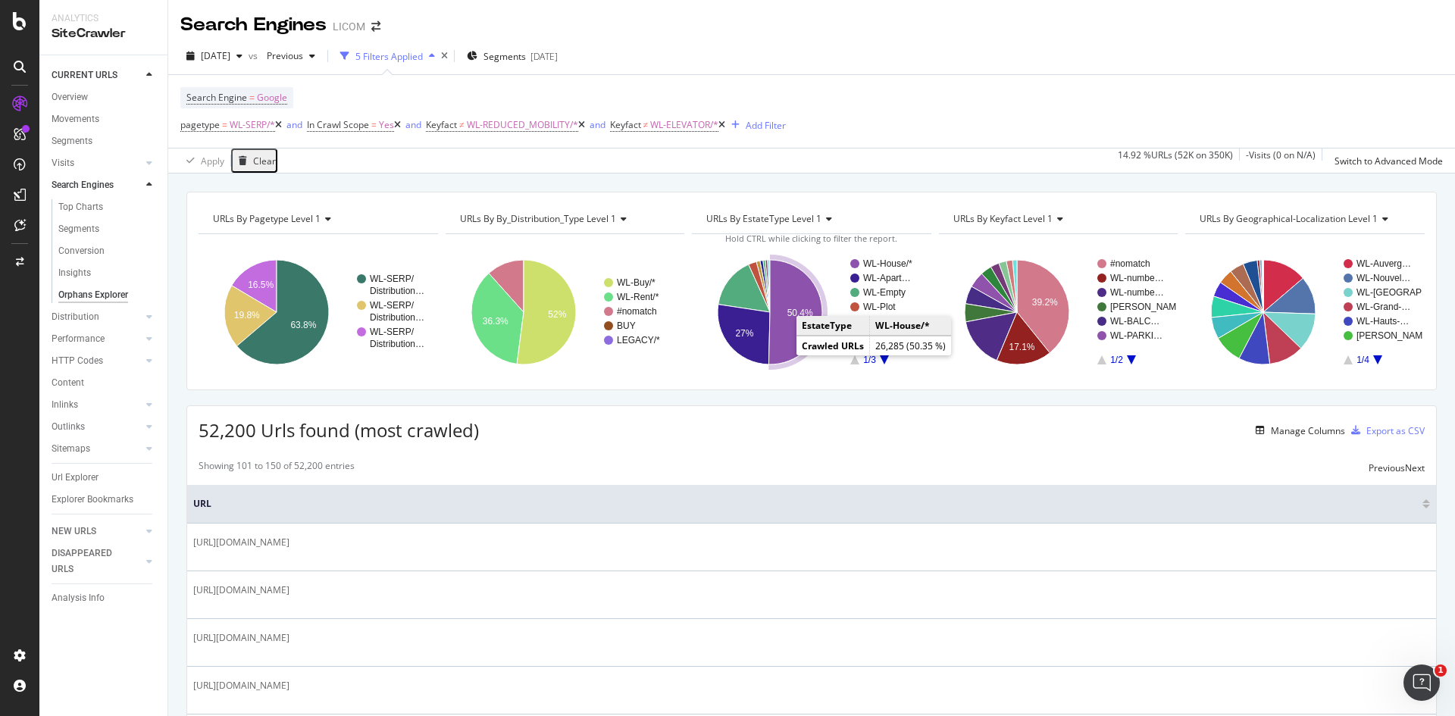
click at [783, 285] on icon "A chart." at bounding box center [796, 312] width 54 height 105
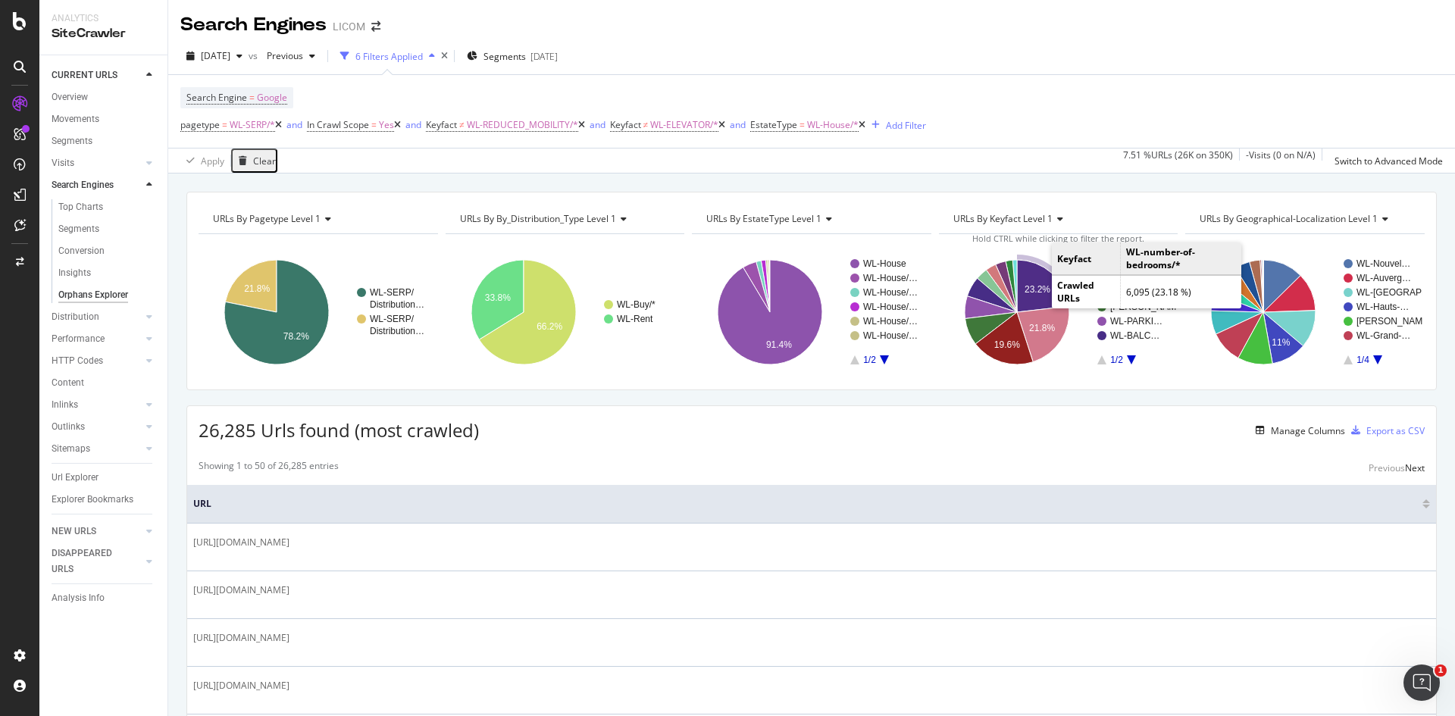
click at [1030, 288] on text "23.2%" at bounding box center [1038, 289] width 26 height 11
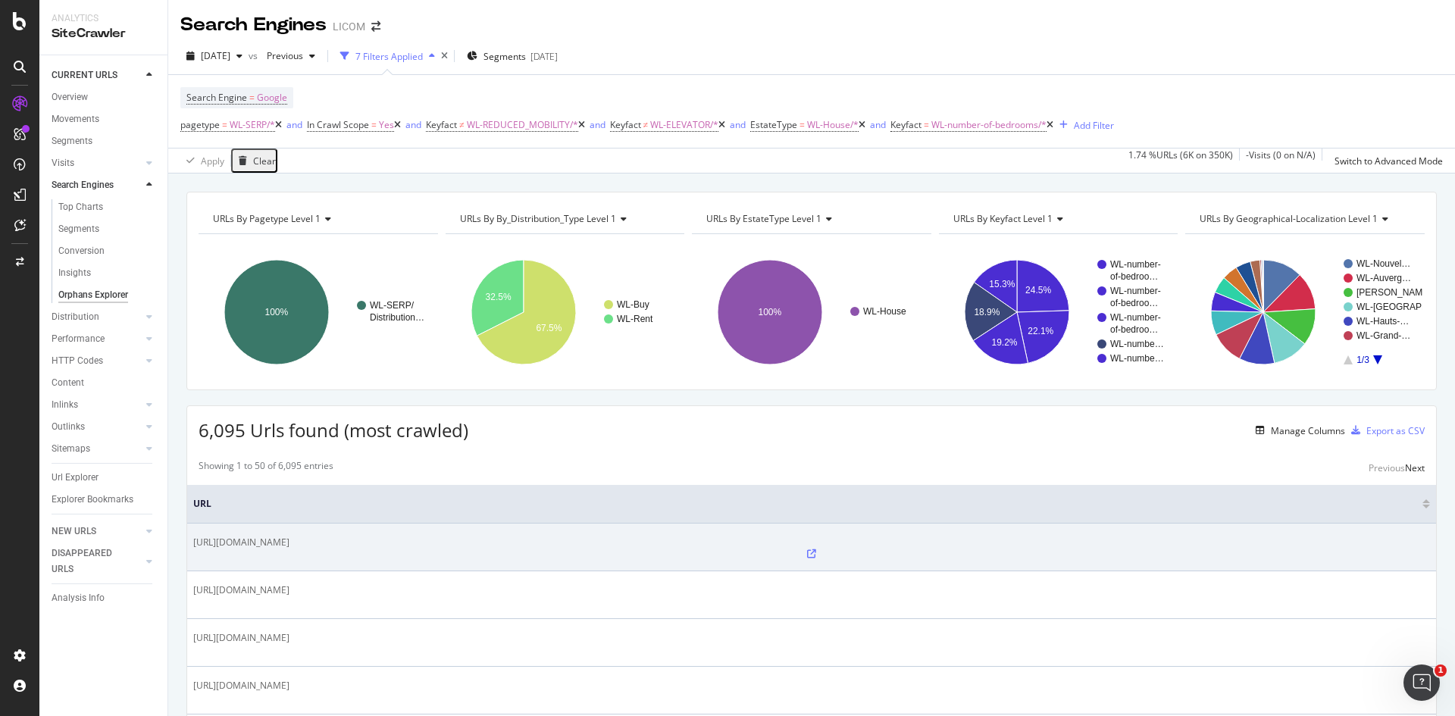
click at [807, 550] on icon at bounding box center [811, 554] width 9 height 9
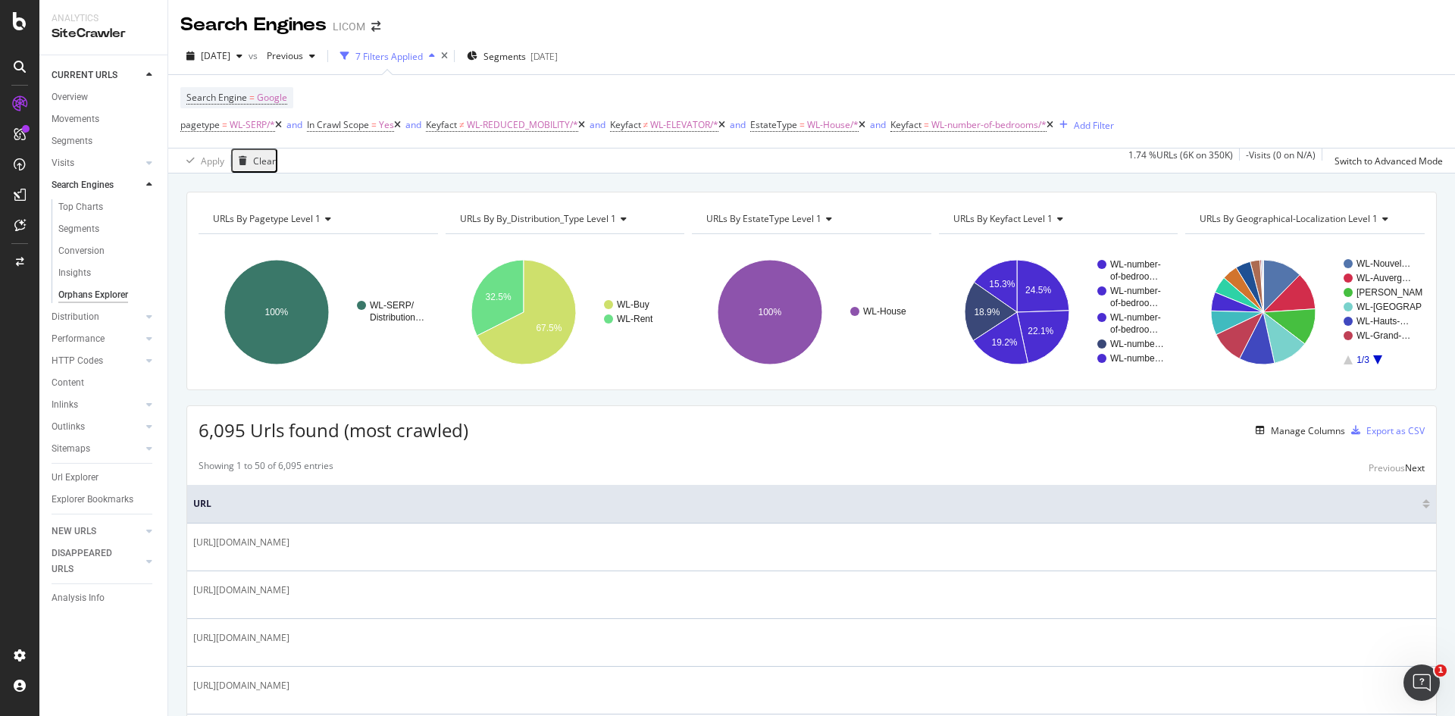
click at [1054, 125] on icon at bounding box center [1050, 125] width 7 height 9
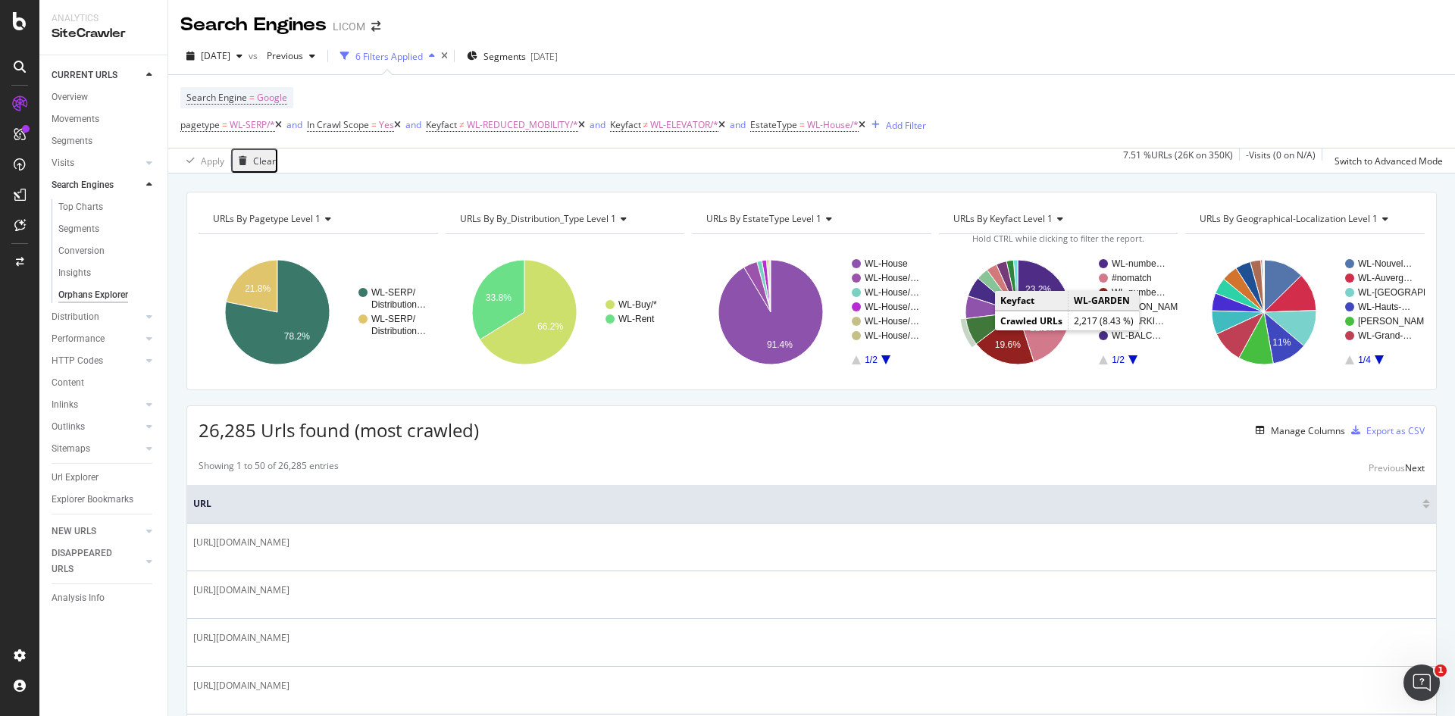
click at [973, 324] on icon "A chart." at bounding box center [992, 328] width 52 height 32
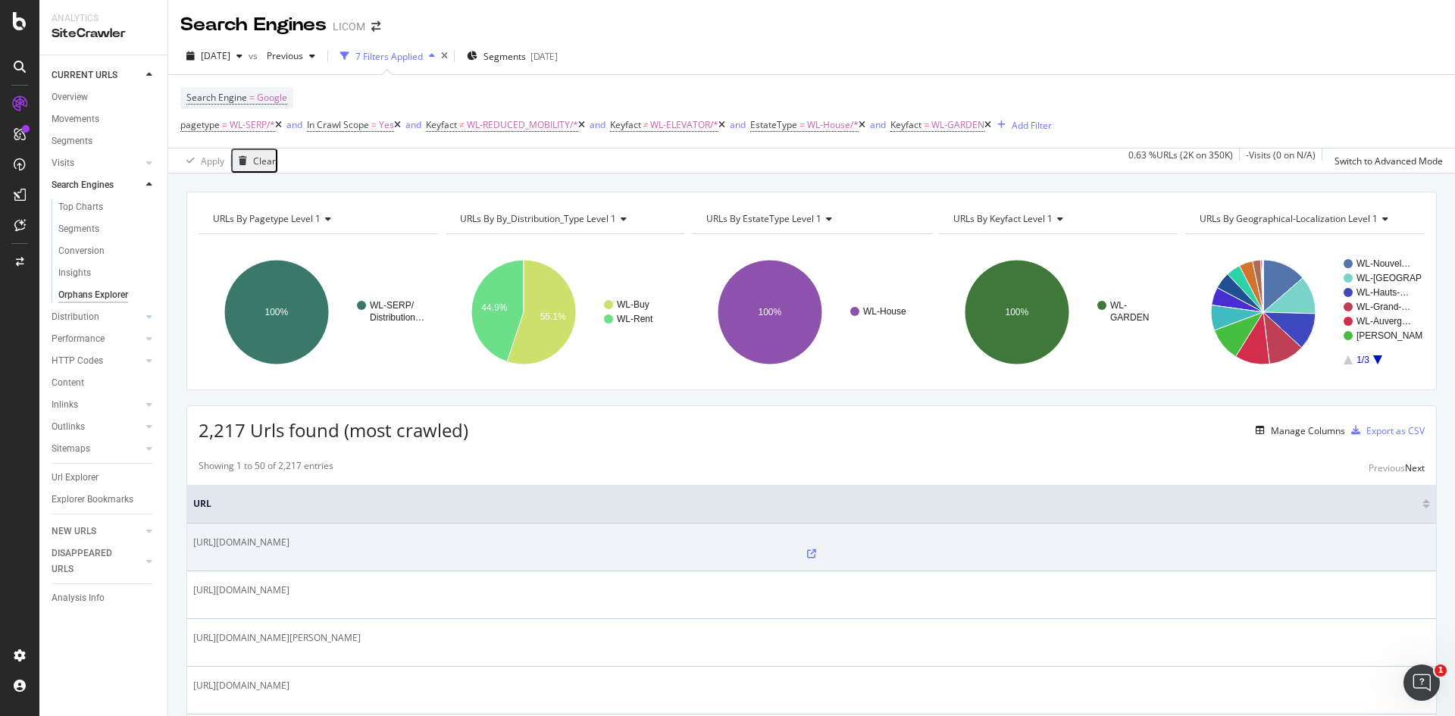
click at [807, 550] on icon at bounding box center [811, 554] width 9 height 9
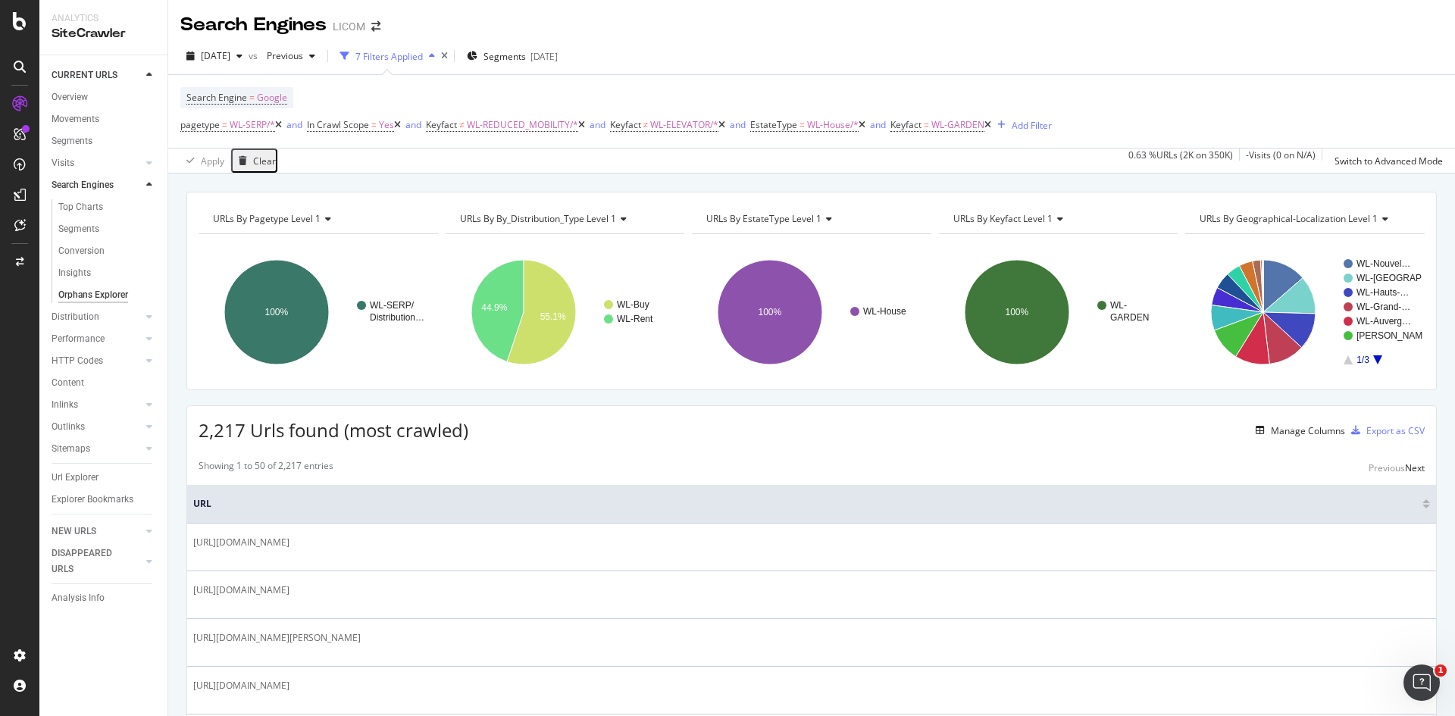
click at [991, 124] on icon at bounding box center [988, 125] width 7 height 9
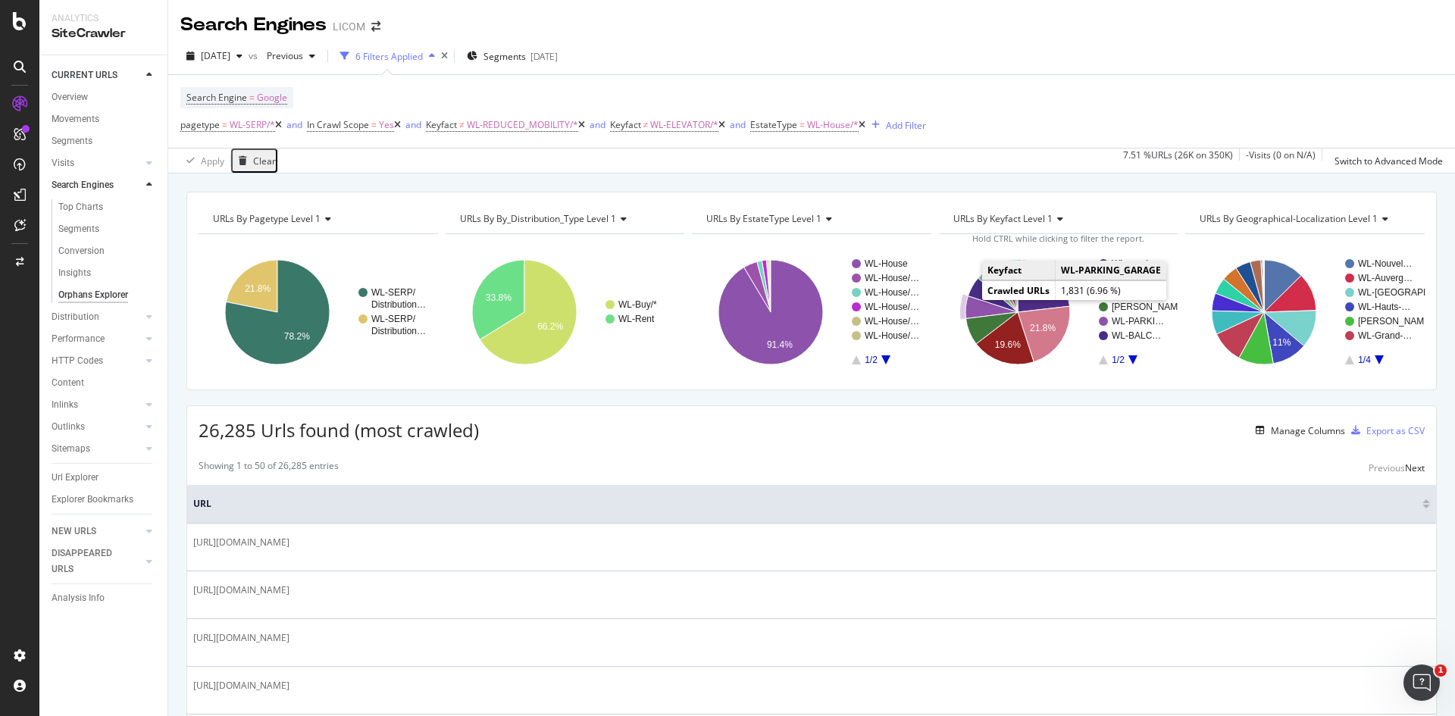
click at [968, 308] on icon "A chart." at bounding box center [992, 307] width 52 height 23
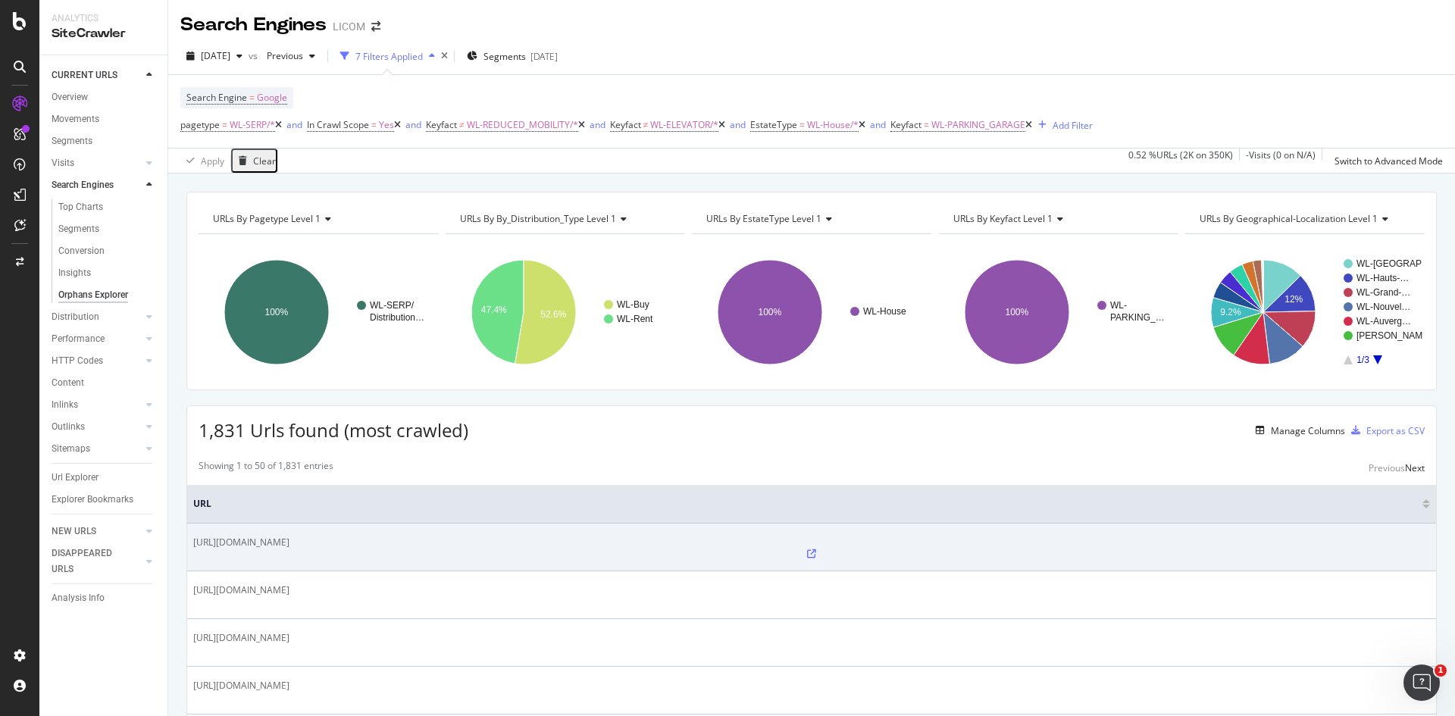
click at [807, 550] on icon at bounding box center [811, 554] width 9 height 9
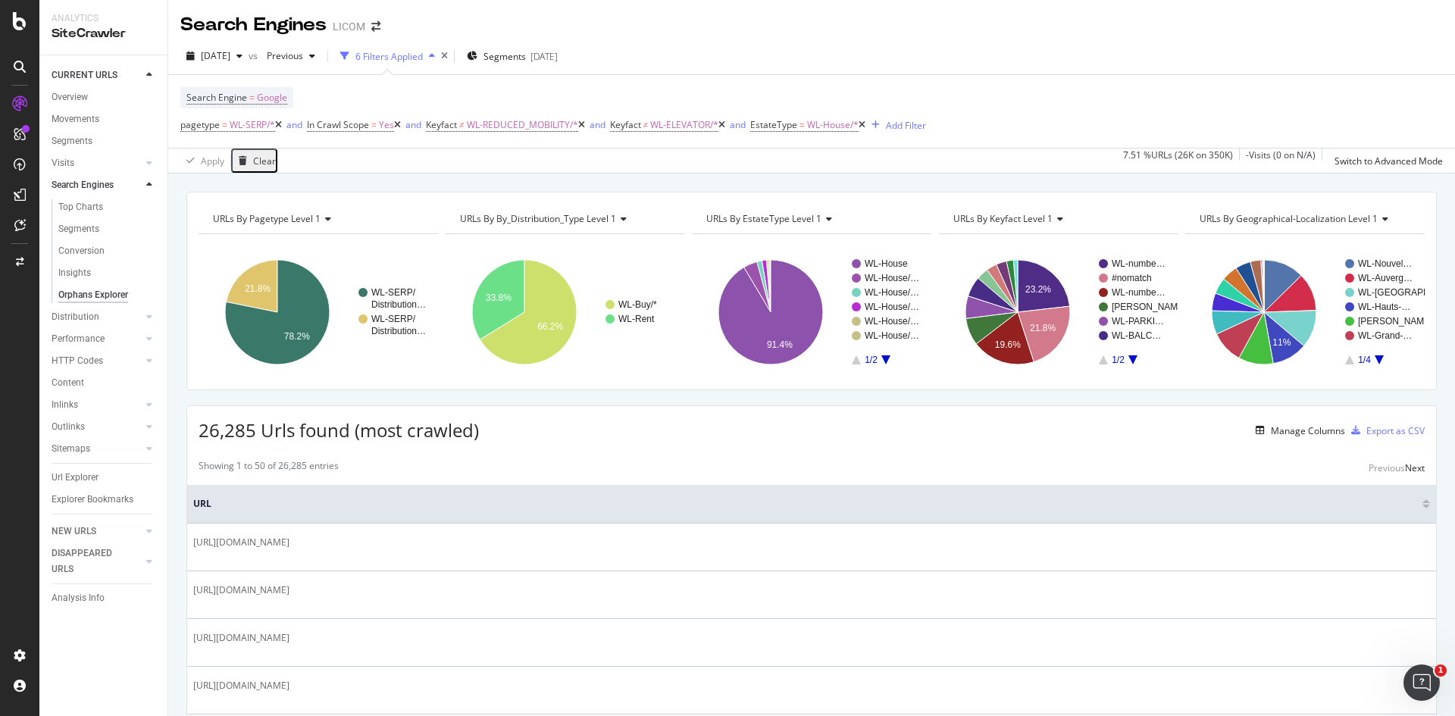
click at [585, 124] on icon at bounding box center [581, 125] width 7 height 9
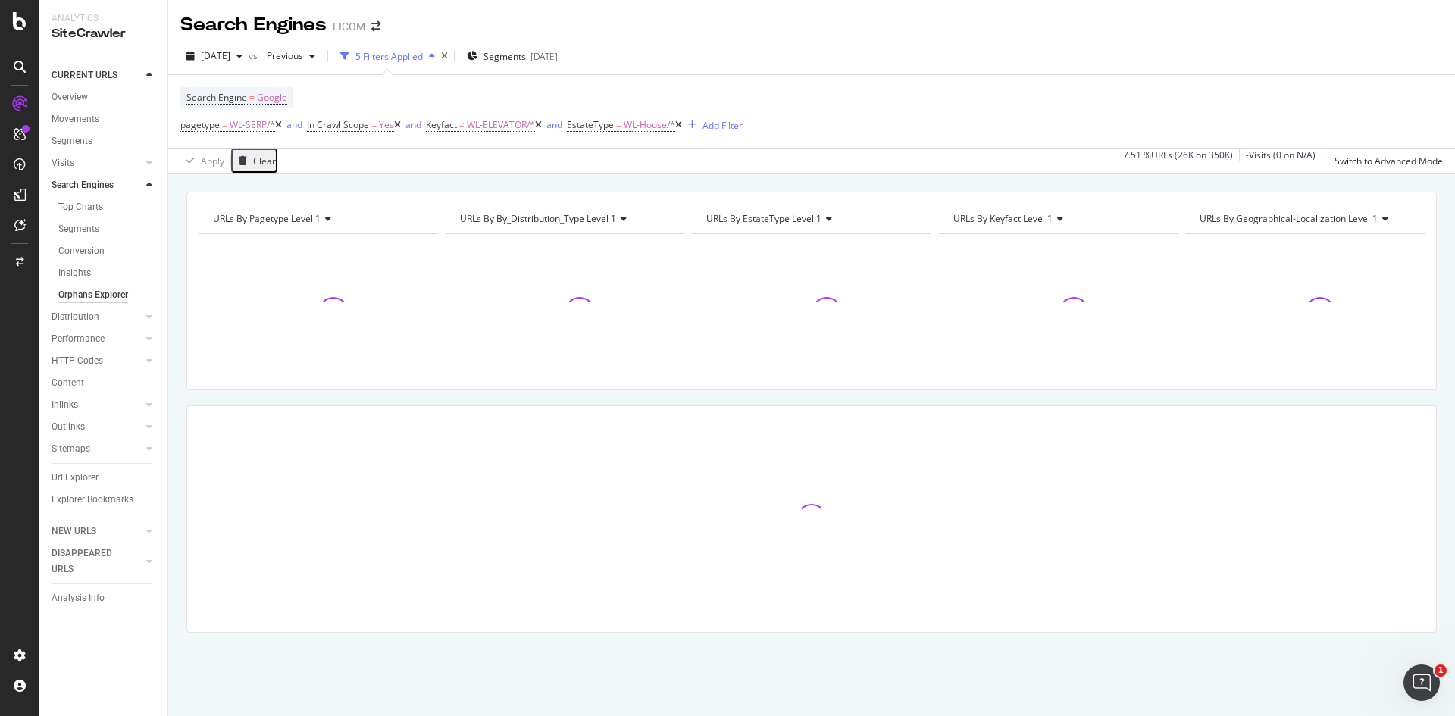
click at [542, 129] on icon at bounding box center [538, 125] width 7 height 9
click at [541, 129] on icon at bounding box center [537, 125] width 7 height 9
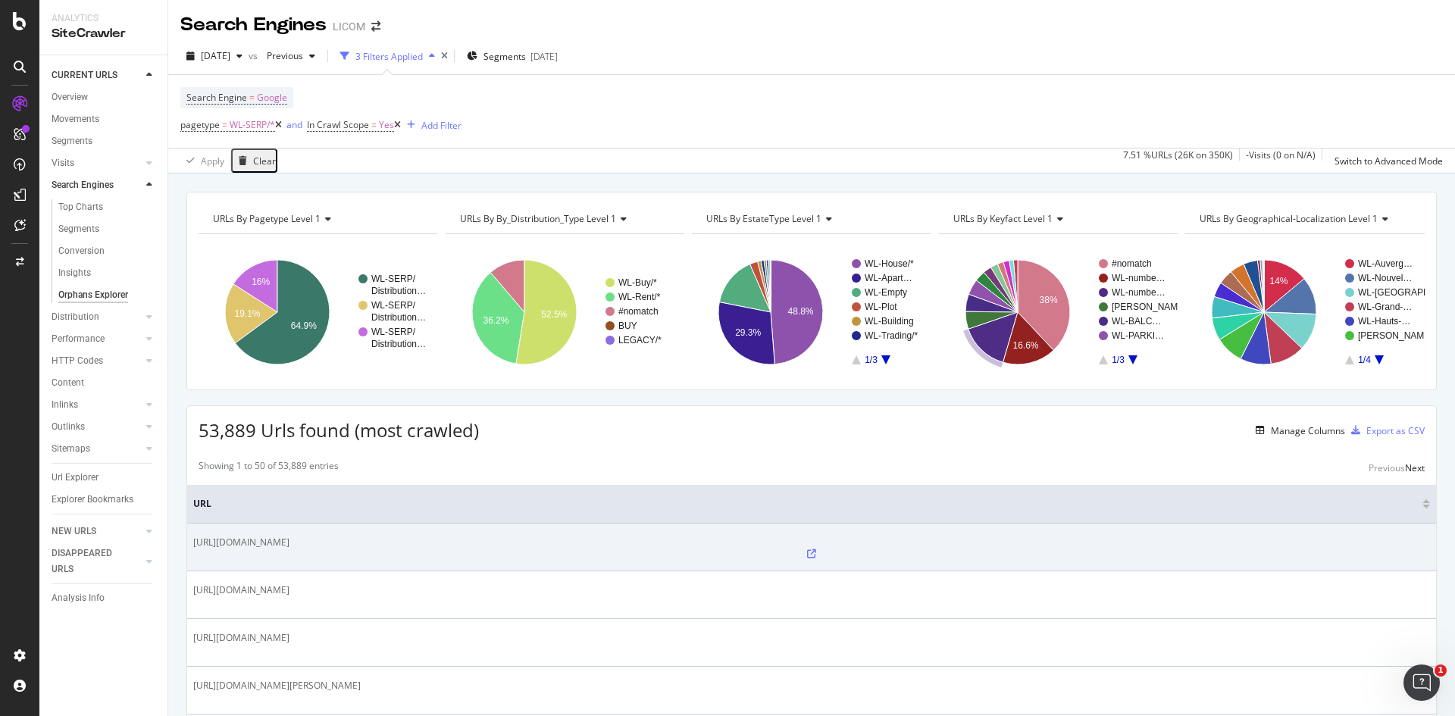
click at [807, 550] on icon at bounding box center [811, 554] width 9 height 9
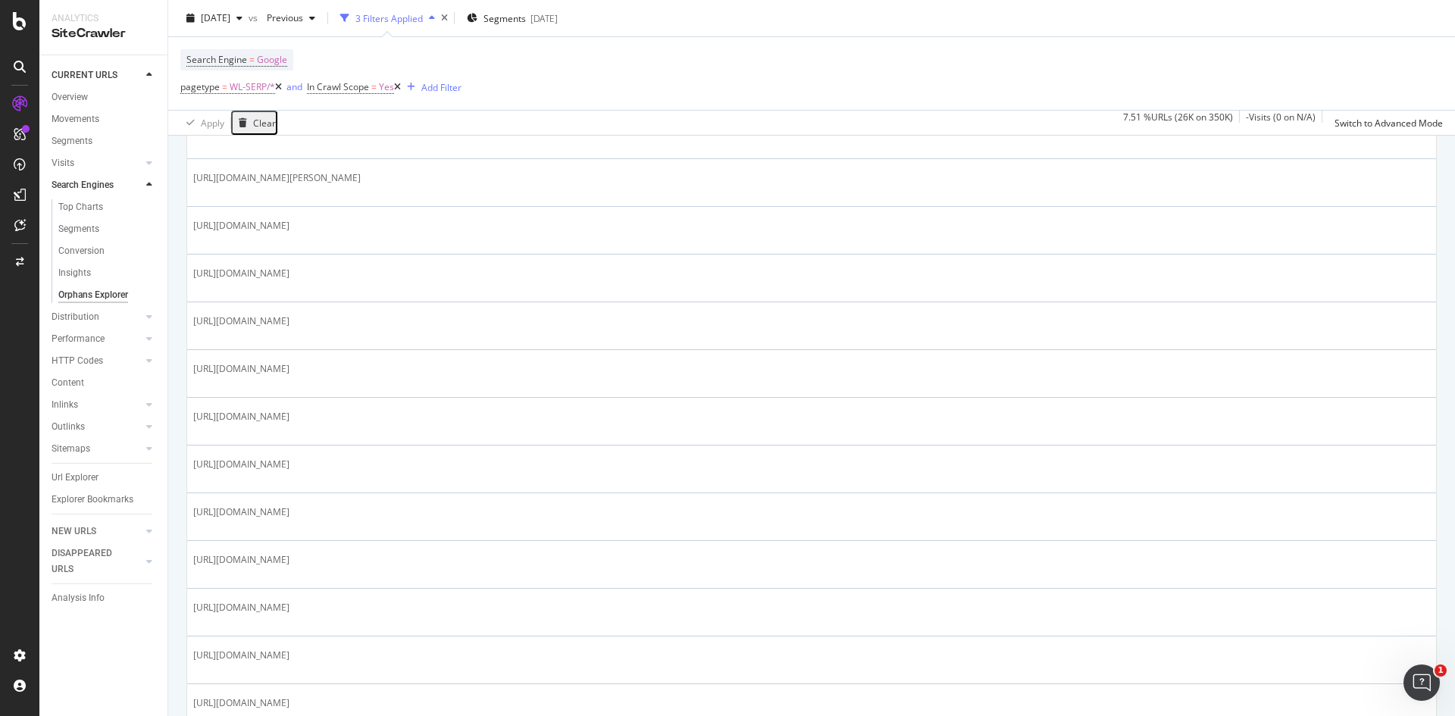
scroll to position [1903, 0]
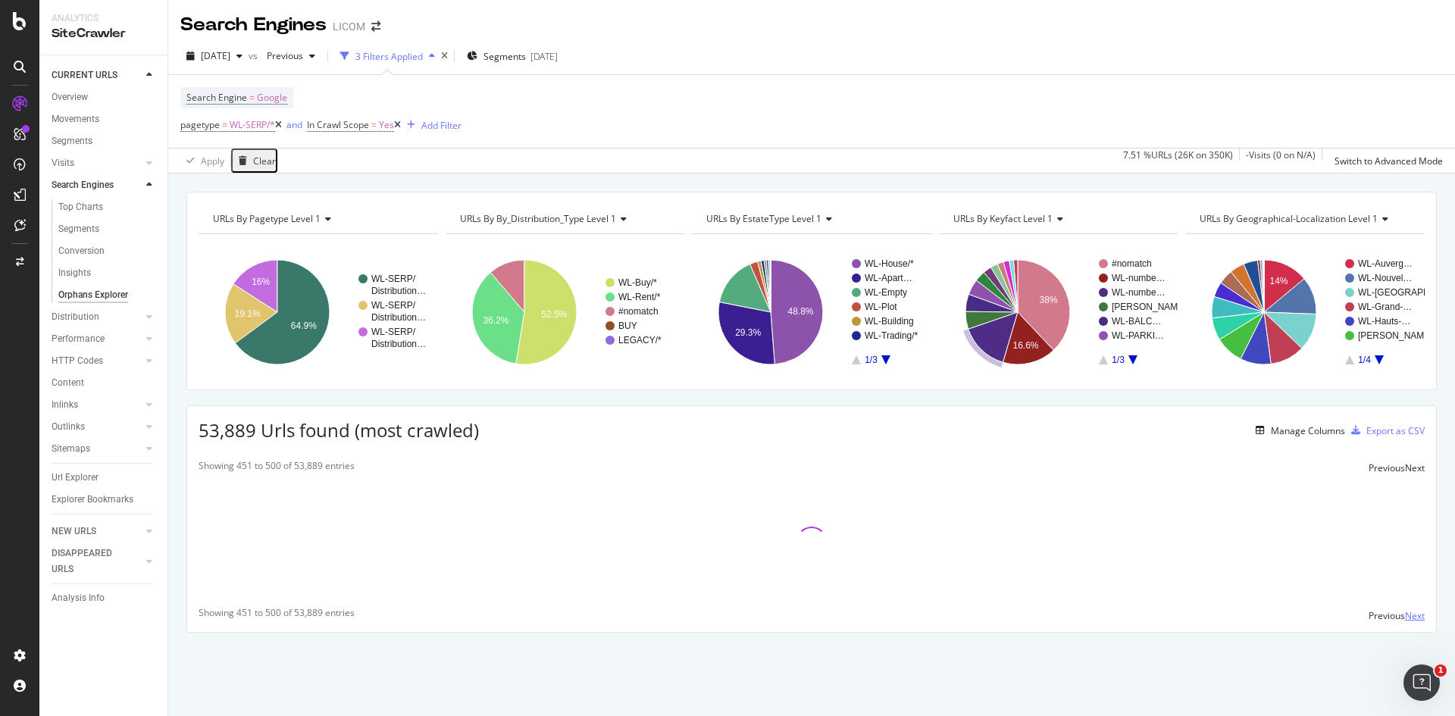
scroll to position [0, 0]
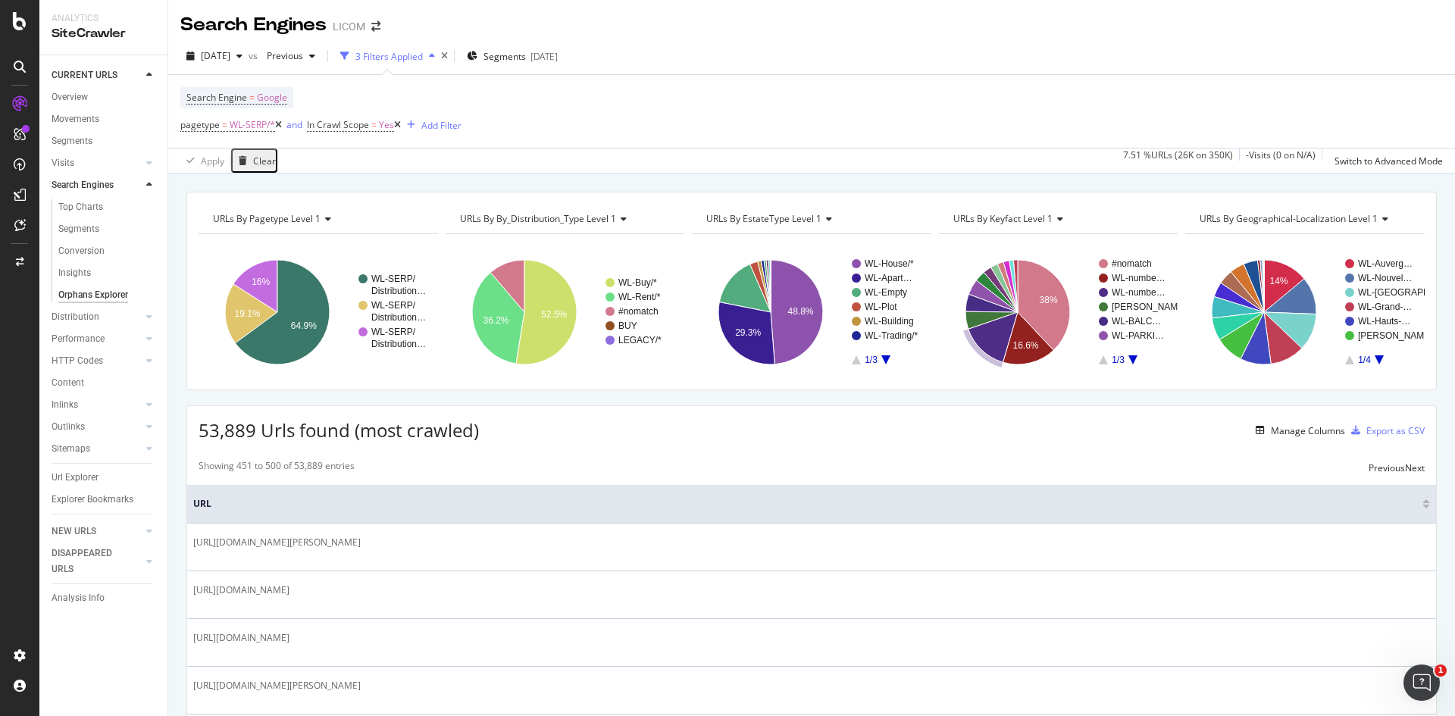
drag, startPoint x: 1015, startPoint y: 547, endPoint x: 811, endPoint y: 440, distance: 230.2
click at [811, 440] on div "53,889 Urls found (most crawled) Manage Columns Export as CSV" at bounding box center [811, 424] width 1249 height 37
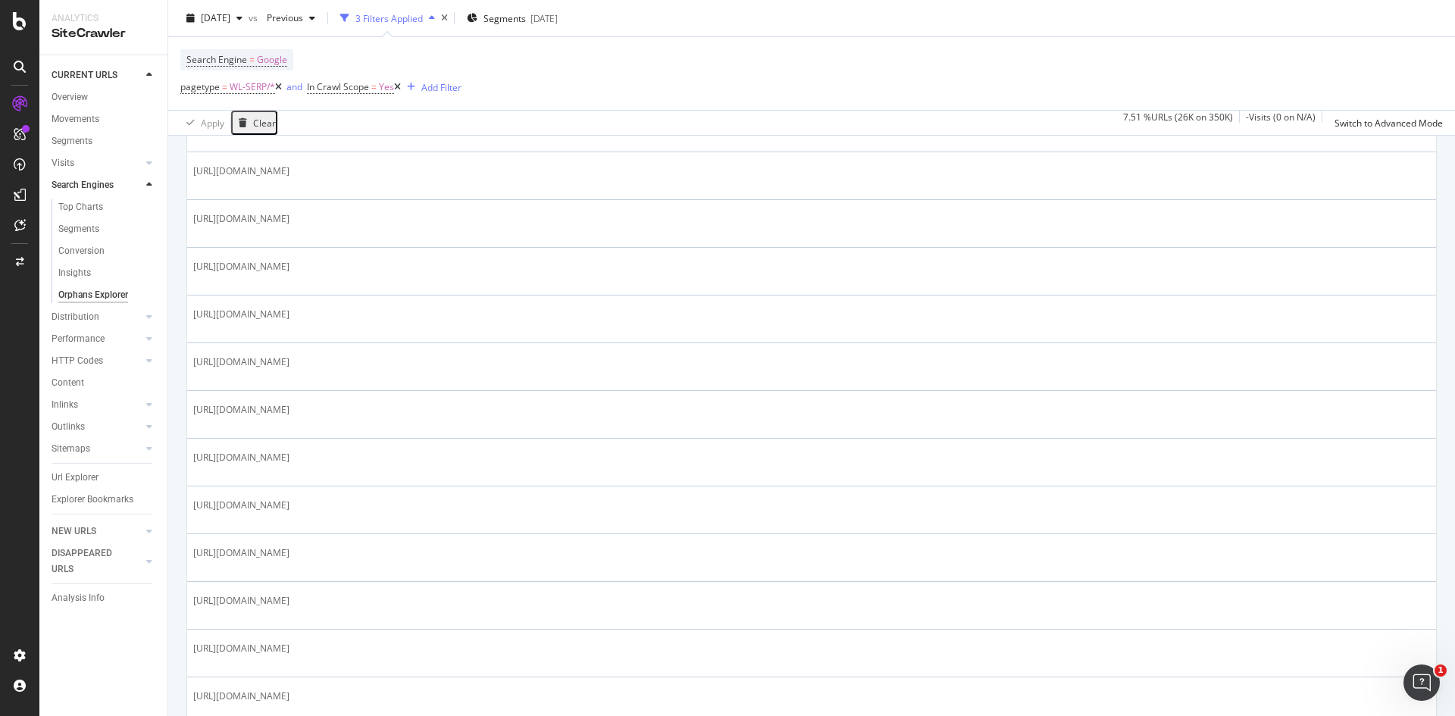
scroll to position [1903, 0]
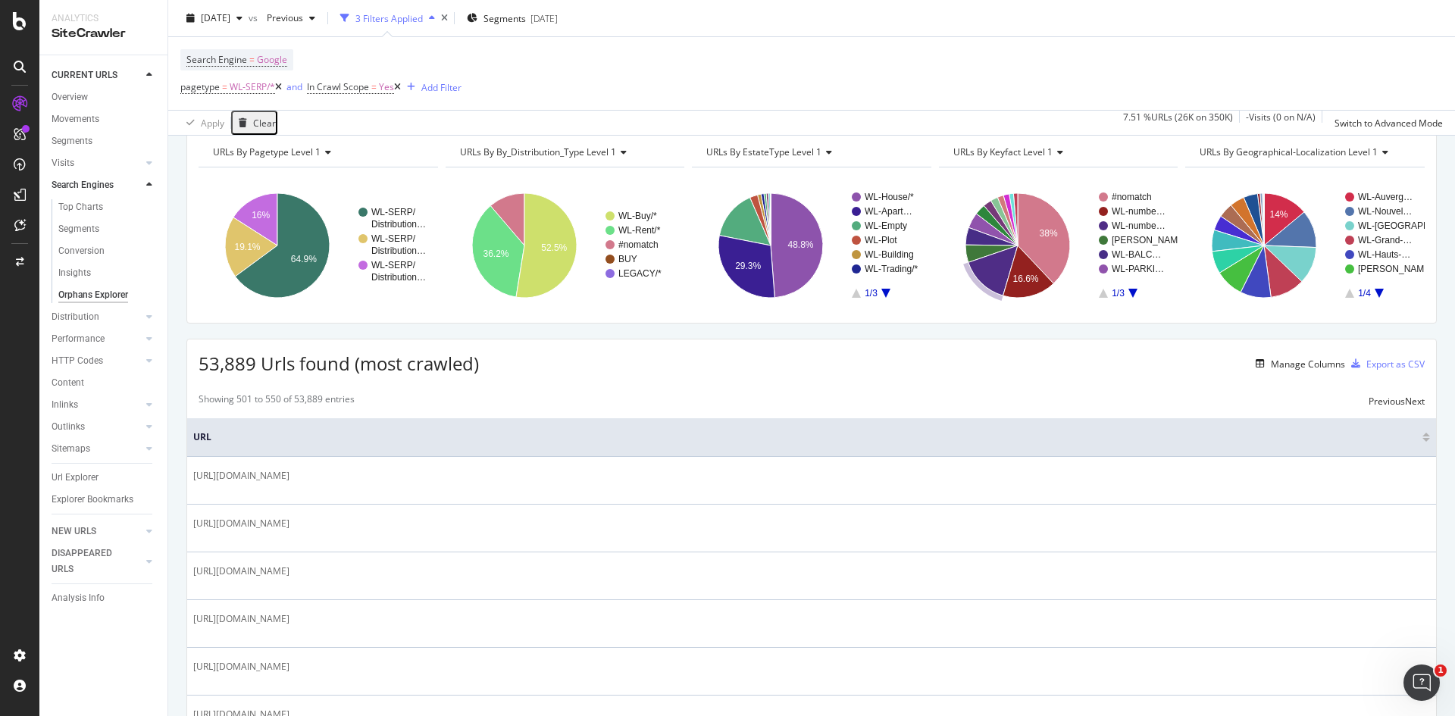
scroll to position [0, 0]
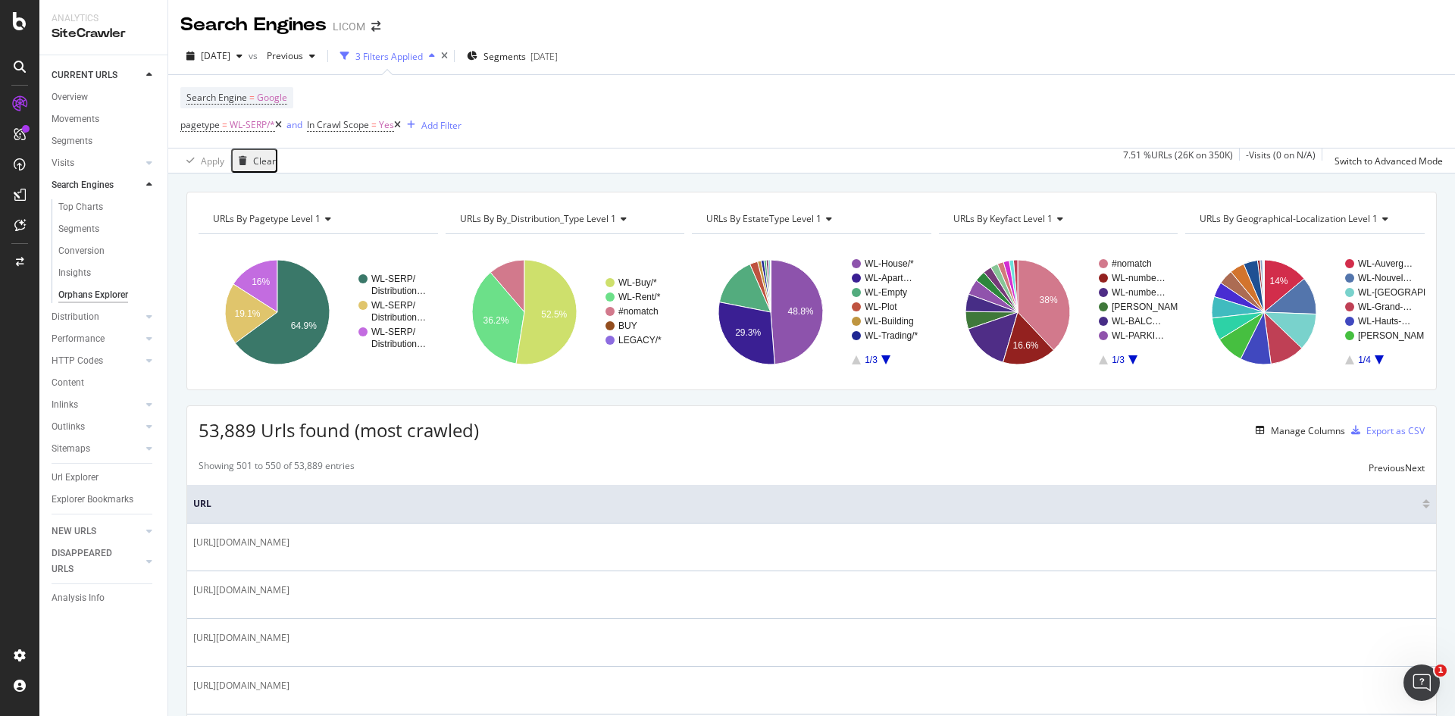
click at [1123, 355] on rect "A chart." at bounding box center [1132, 311] width 67 height 105
click at [1121, 355] on rect "A chart." at bounding box center [1132, 311] width 67 height 105
click at [1129, 365] on rect "A chart." at bounding box center [1132, 311] width 67 height 105
click at [1129, 359] on icon "A chart." at bounding box center [1133, 359] width 9 height 9
click at [1129, 356] on icon "A chart." at bounding box center [1133, 359] width 9 height 9
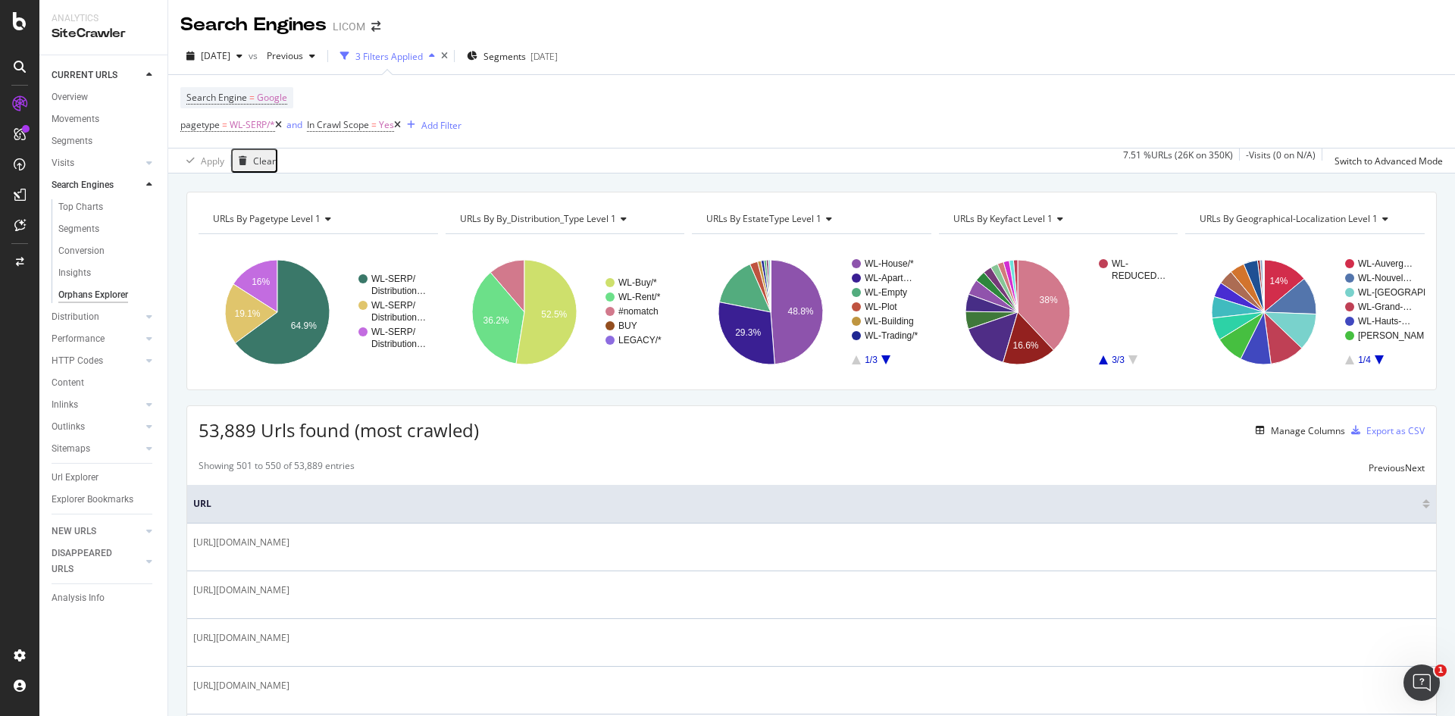
click at [1099, 360] on rect "A chart." at bounding box center [1132, 311] width 67 height 105
click at [1099, 359] on rect "A chart." at bounding box center [1132, 311] width 67 height 105
click at [1101, 362] on rect "A chart." at bounding box center [1132, 311] width 67 height 105
click at [1099, 360] on icon "A chart." at bounding box center [1103, 359] width 9 height 9
click at [1129, 357] on icon "A chart." at bounding box center [1133, 359] width 9 height 9
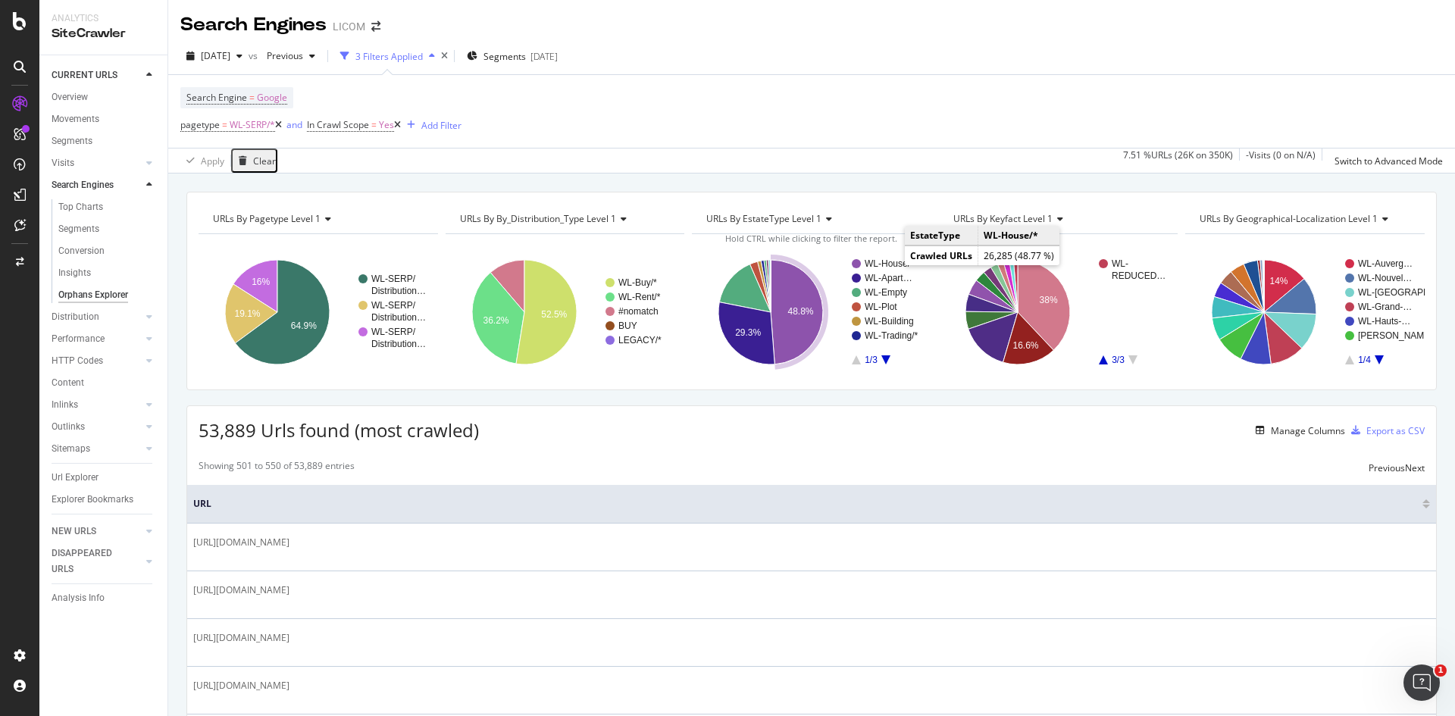
click at [887, 264] on text "WL-House/*" at bounding box center [889, 263] width 49 height 11
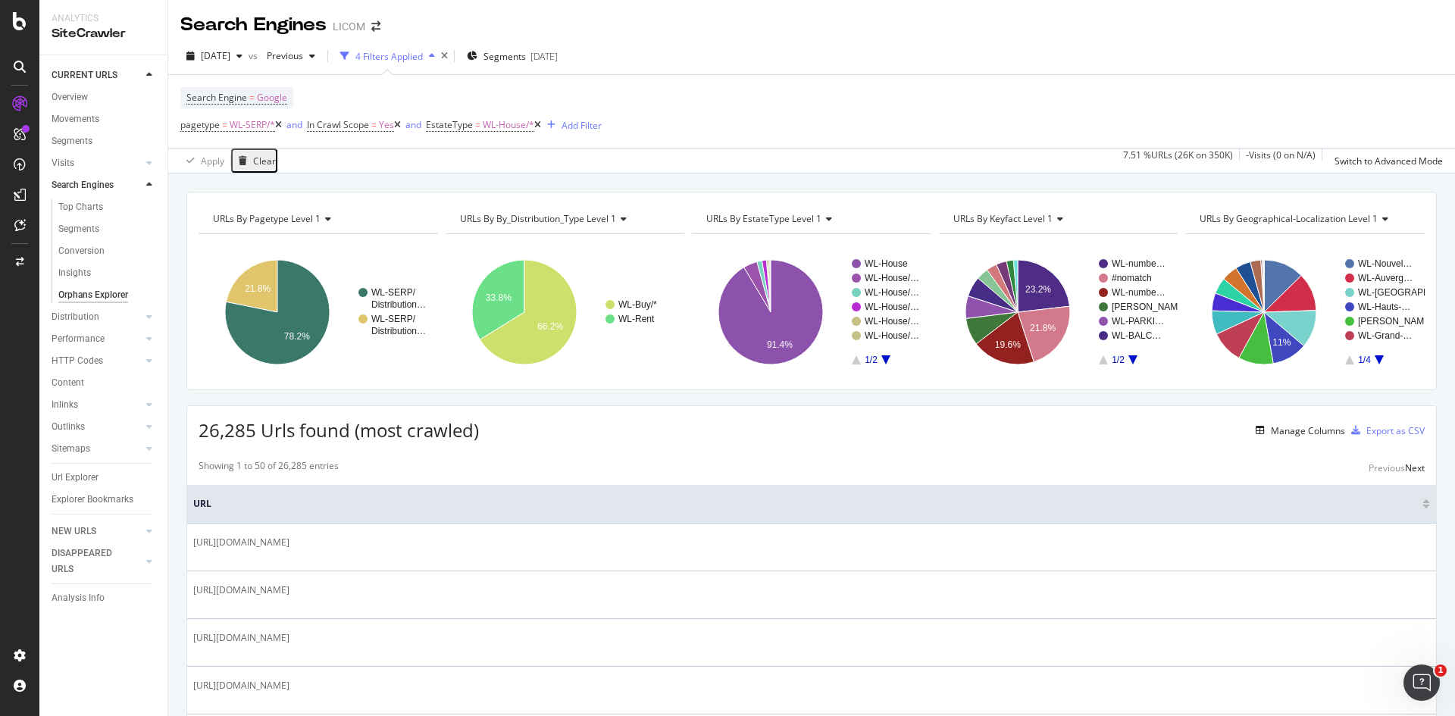
click at [541, 125] on icon at bounding box center [537, 125] width 7 height 9
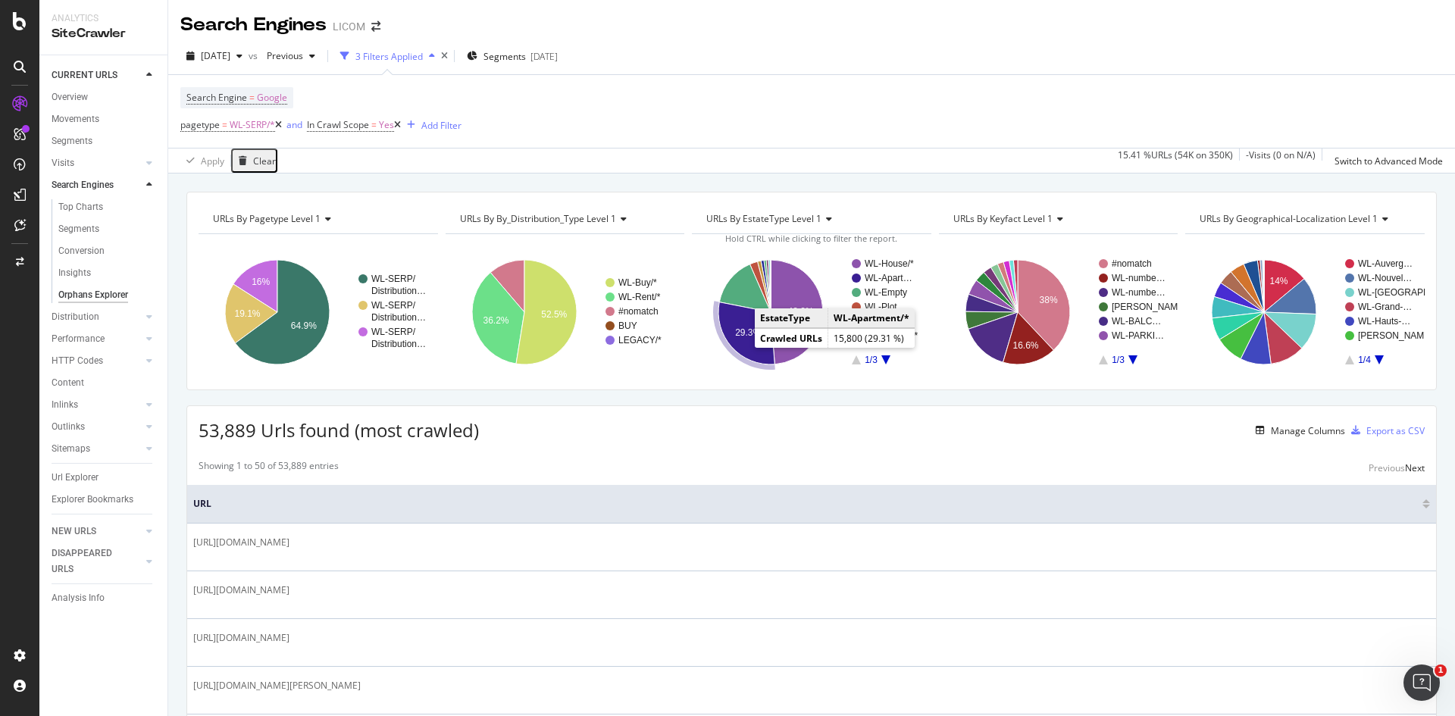
click at [741, 337] on text "29.3%" at bounding box center [748, 332] width 26 height 11
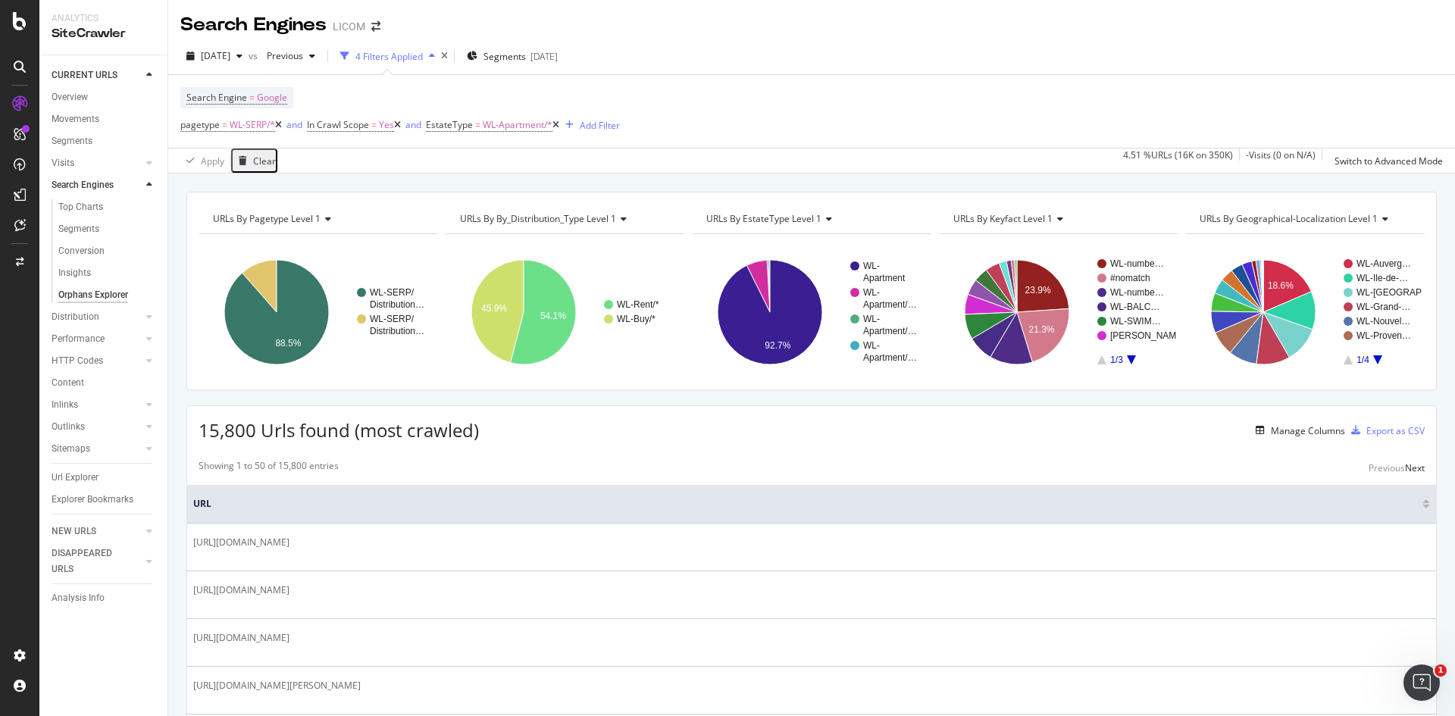
click at [559, 127] on icon at bounding box center [556, 125] width 7 height 9
